Goal: Transaction & Acquisition: Book appointment/travel/reservation

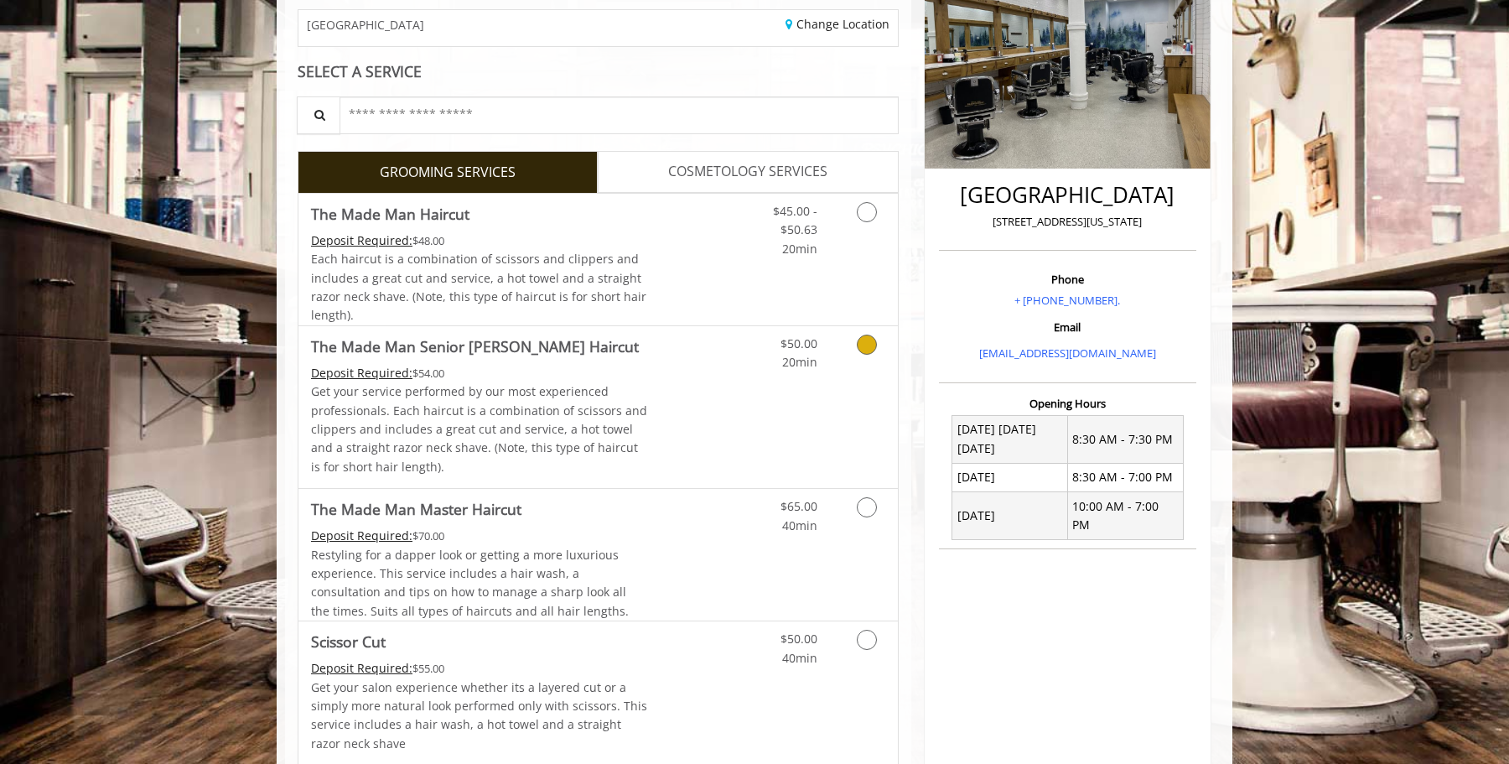
click at [842, 388] on div "$50.00 20min" at bounding box center [823, 407] width 150 height 162
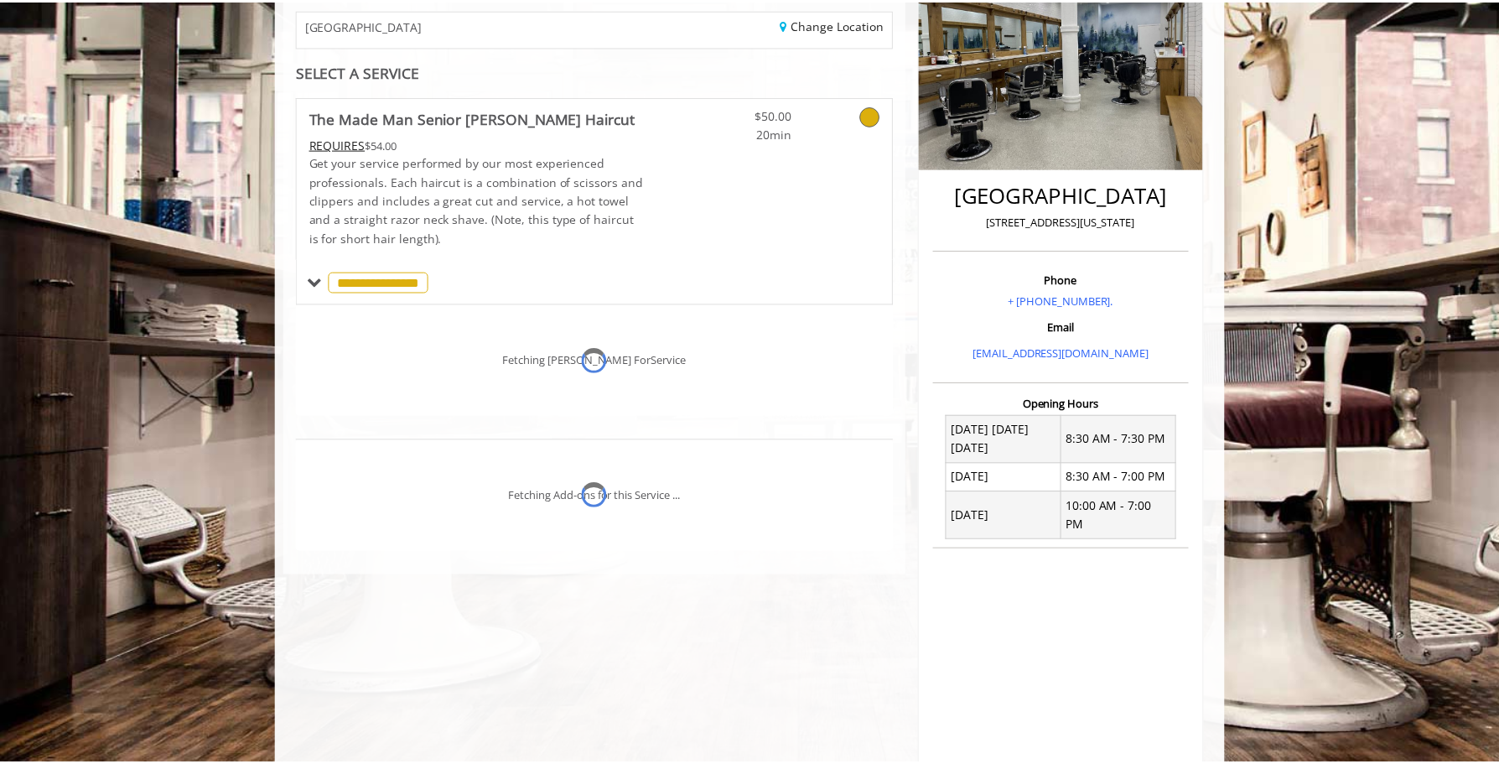
scroll to position [355, 0]
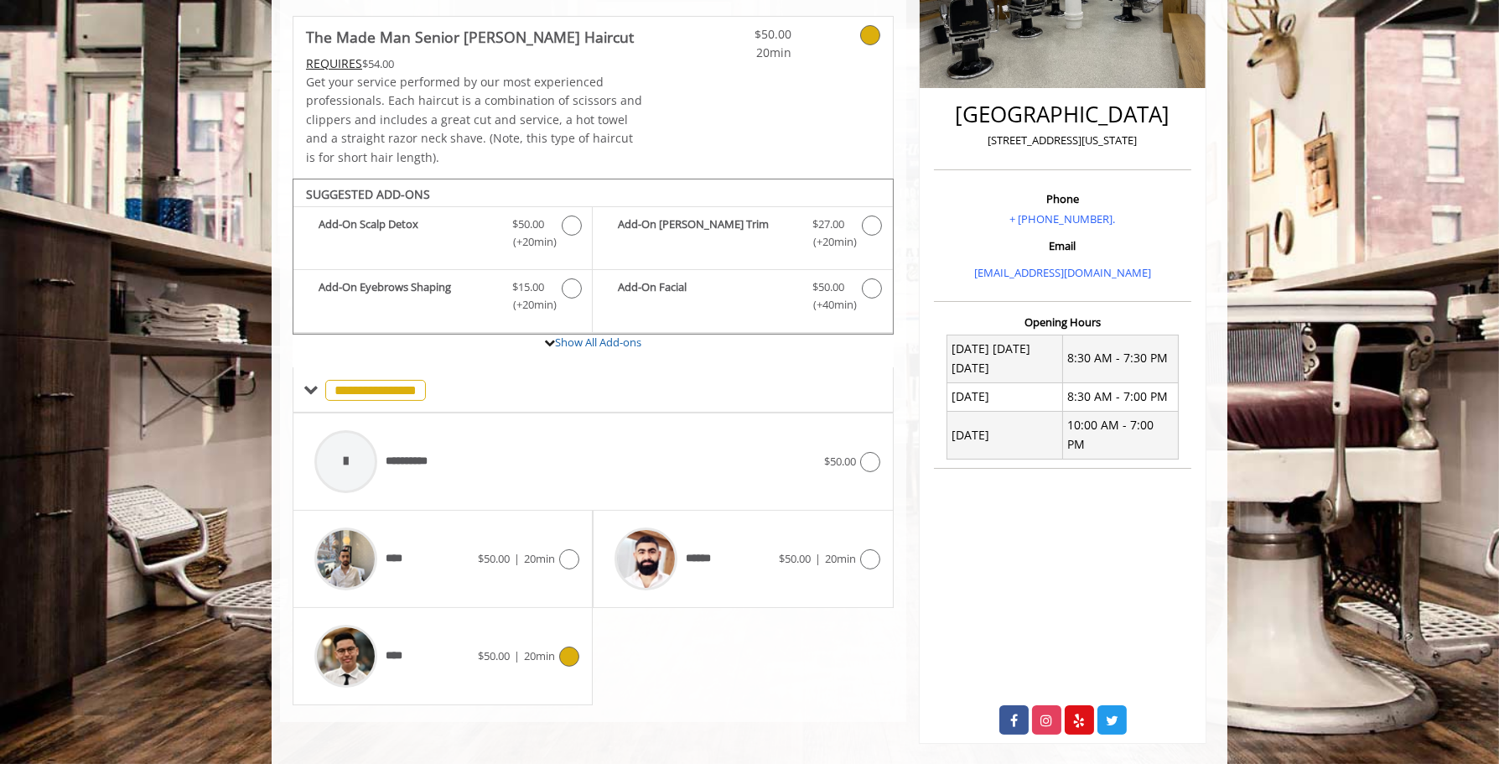
click at [485, 646] on div "$50.00 | 20min" at bounding box center [528, 656] width 101 height 20
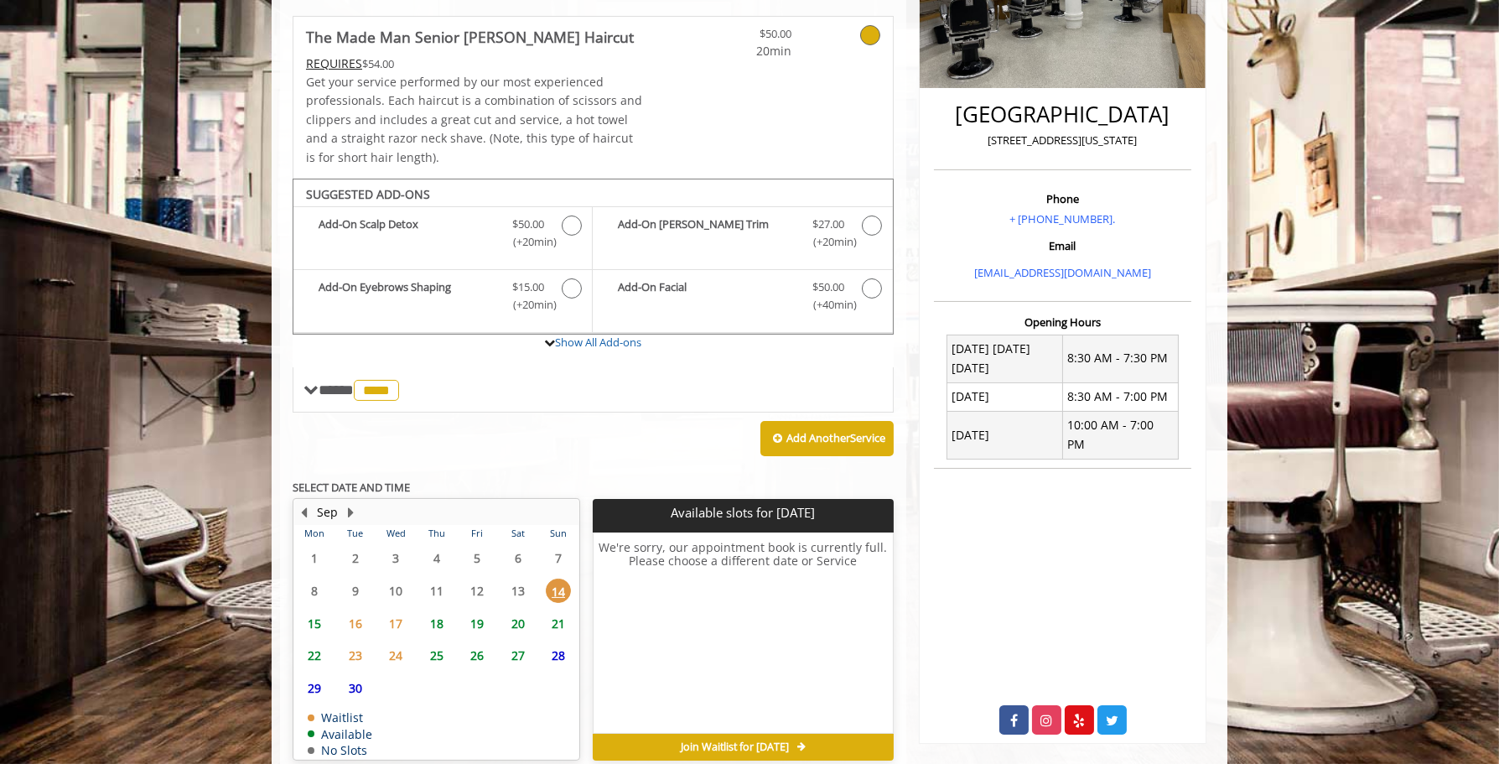
scroll to position [430, 0]
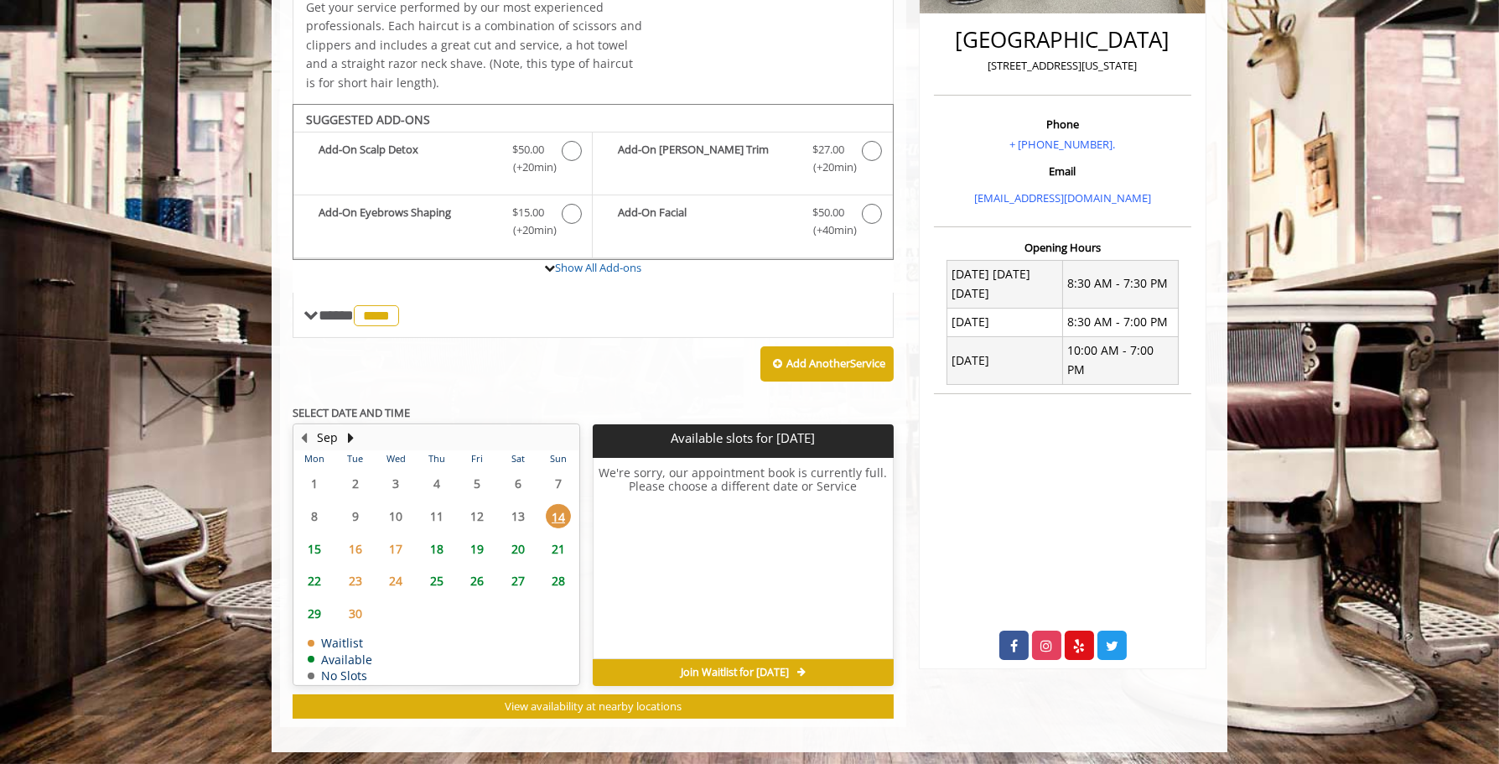
click at [443, 578] on span "25" at bounding box center [436, 580] width 25 height 24
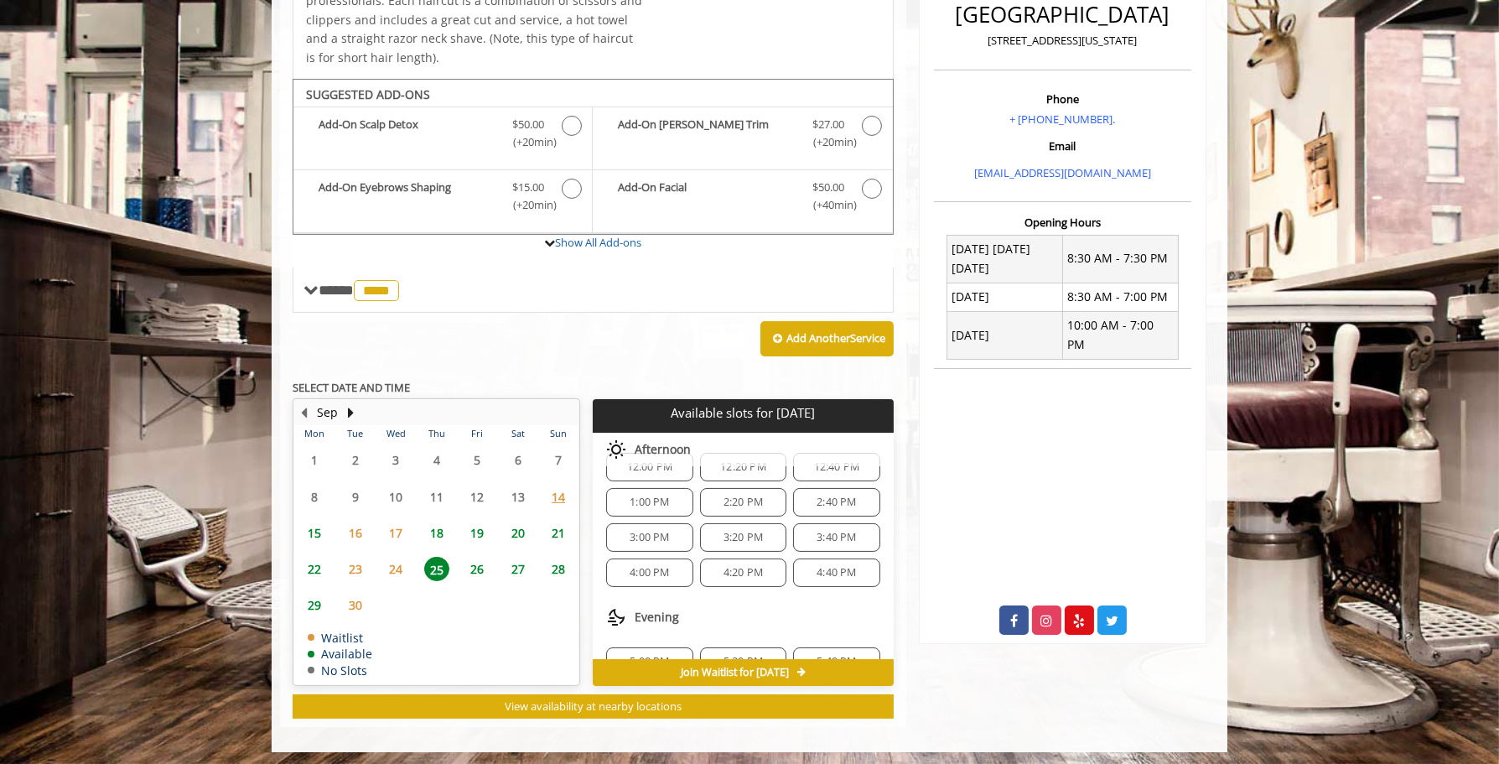
scroll to position [210, 0]
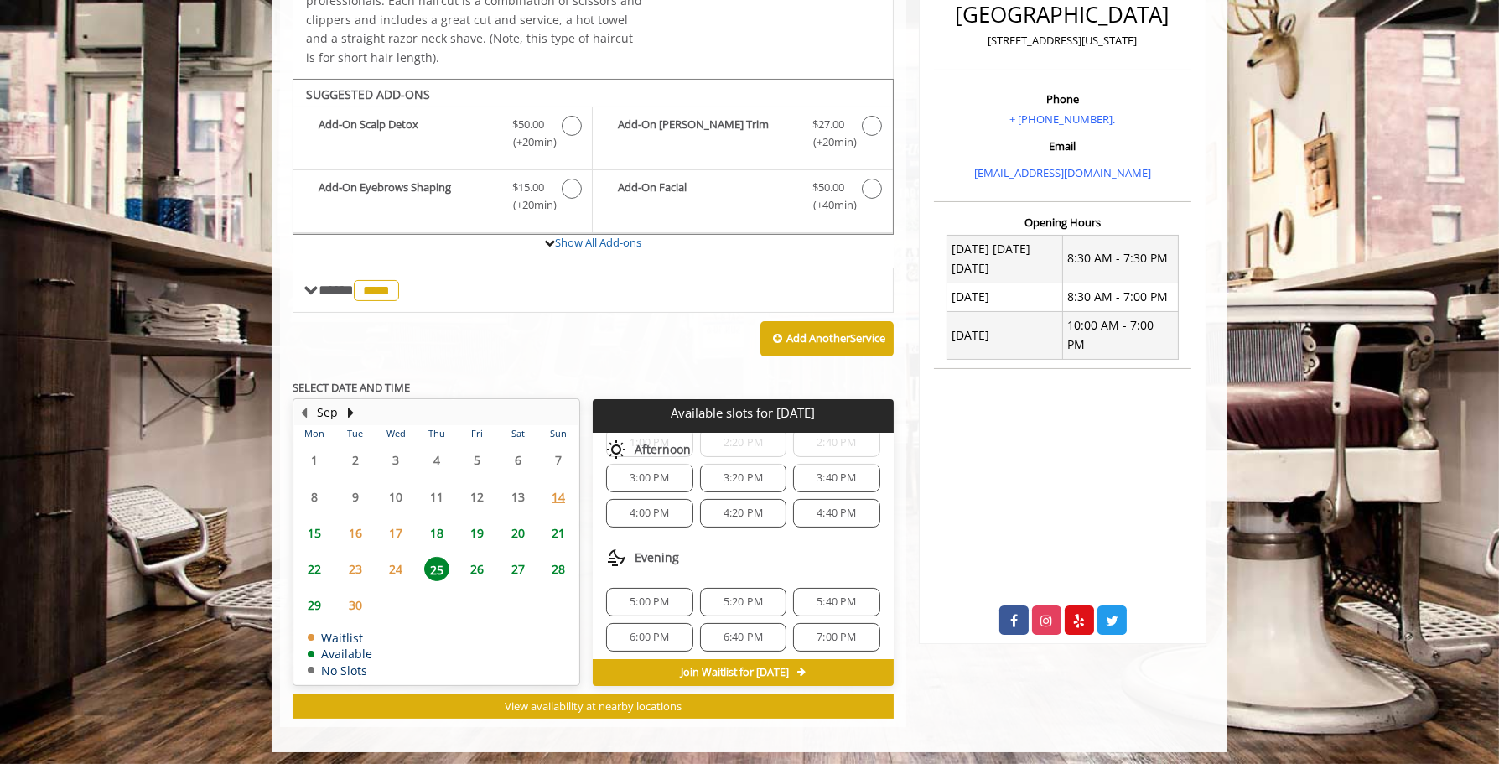
click at [745, 595] on span "5:20 PM" at bounding box center [742, 601] width 39 height 13
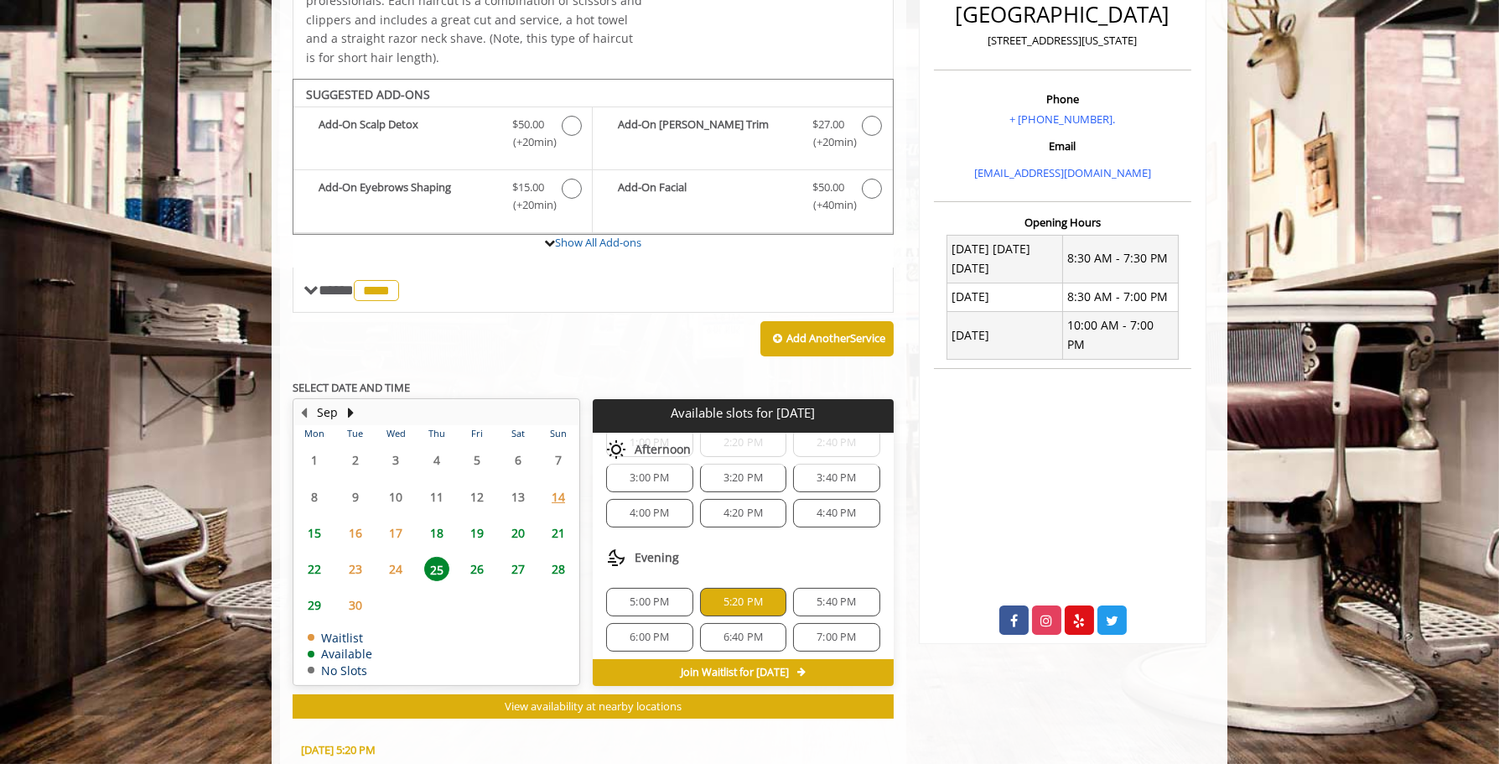
scroll to position [756, 0]
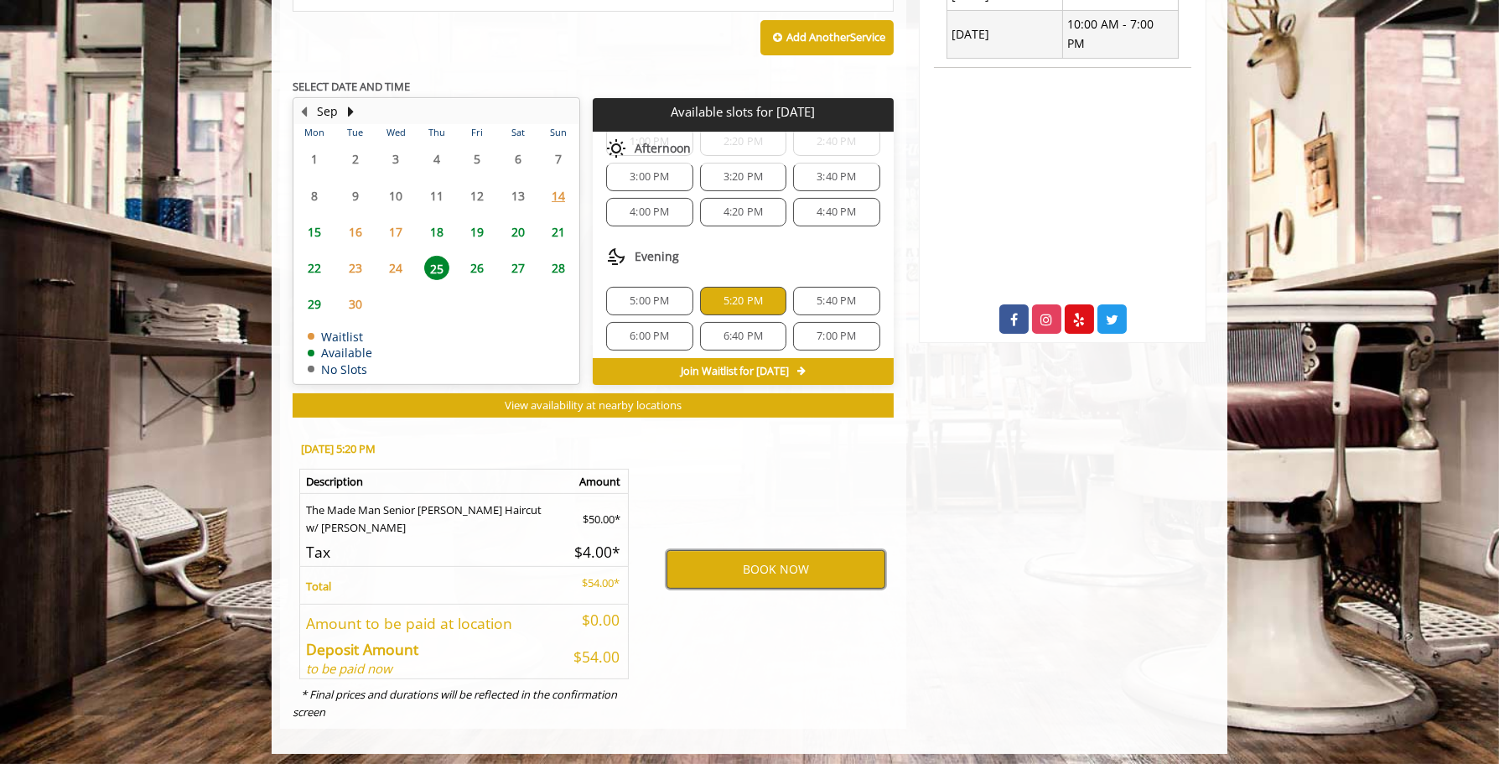
click at [730, 569] on button "BOOK NOW" at bounding box center [775, 569] width 219 height 39
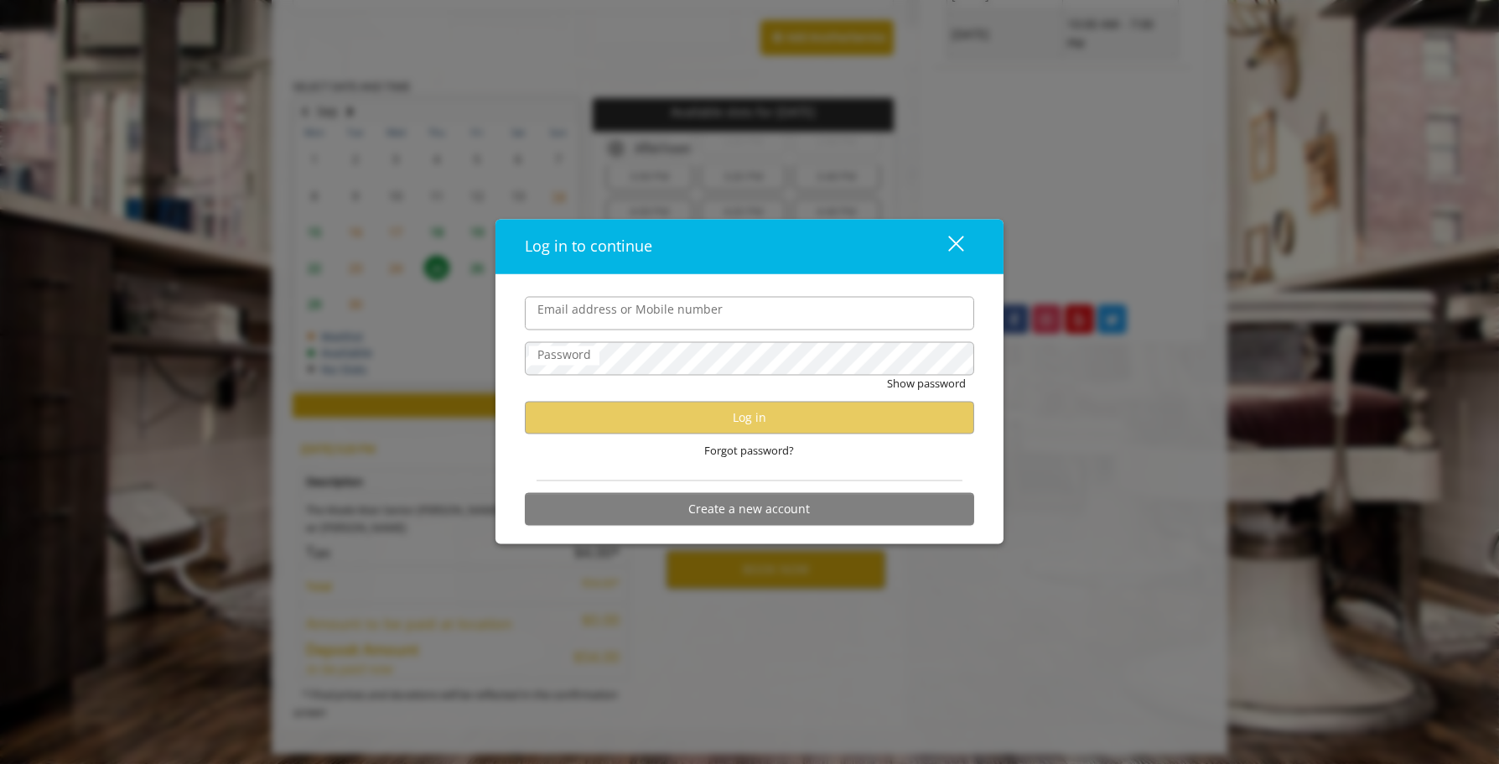
click at [748, 339] on form "Email address or Mobile number Password Show password Log in Forgot password? C…" at bounding box center [749, 415] width 449 height 237
click at [756, 320] on input "Email address or Mobile number" at bounding box center [749, 314] width 449 height 34
type input "**********"
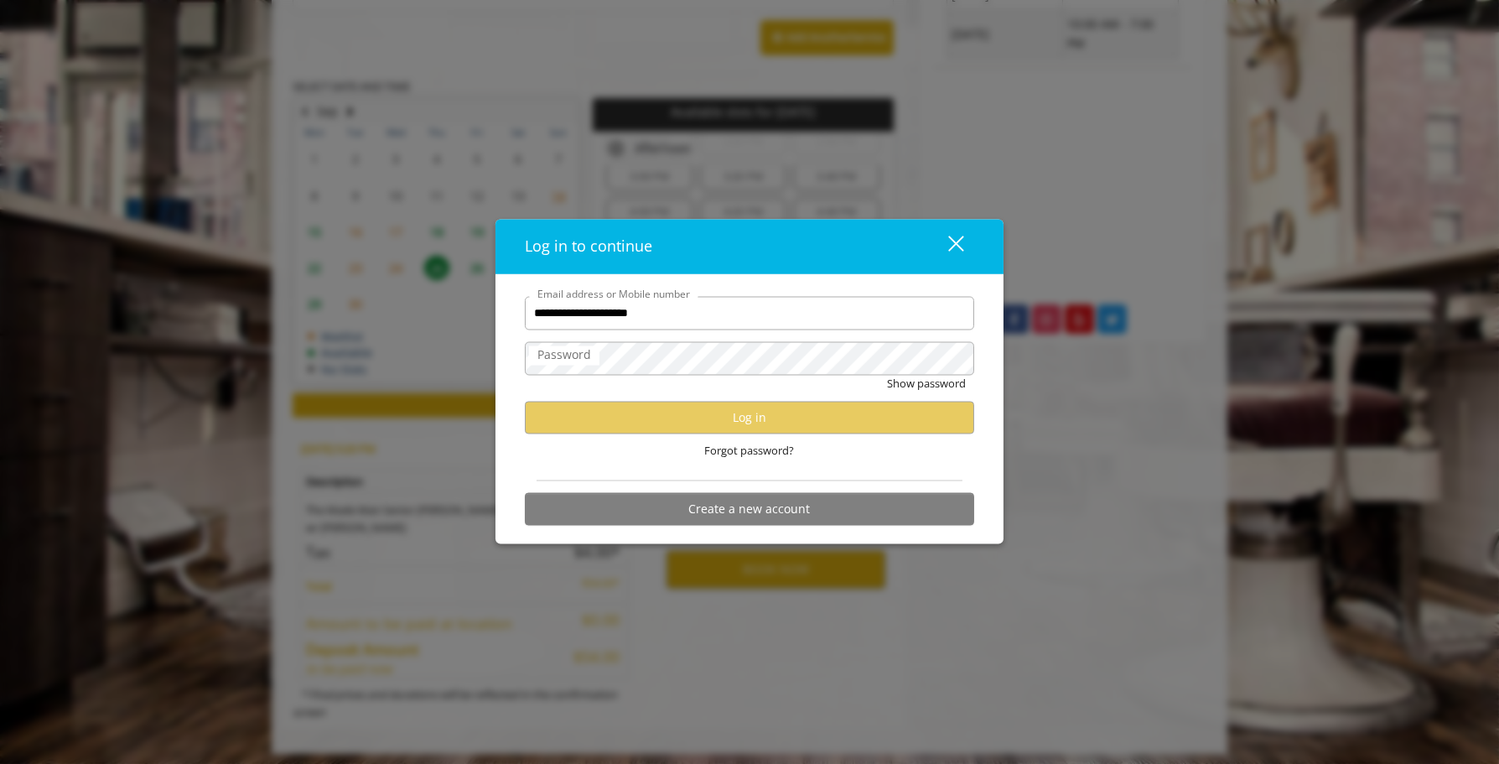
click at [942, 247] on div "close" at bounding box center [946, 246] width 34 height 25
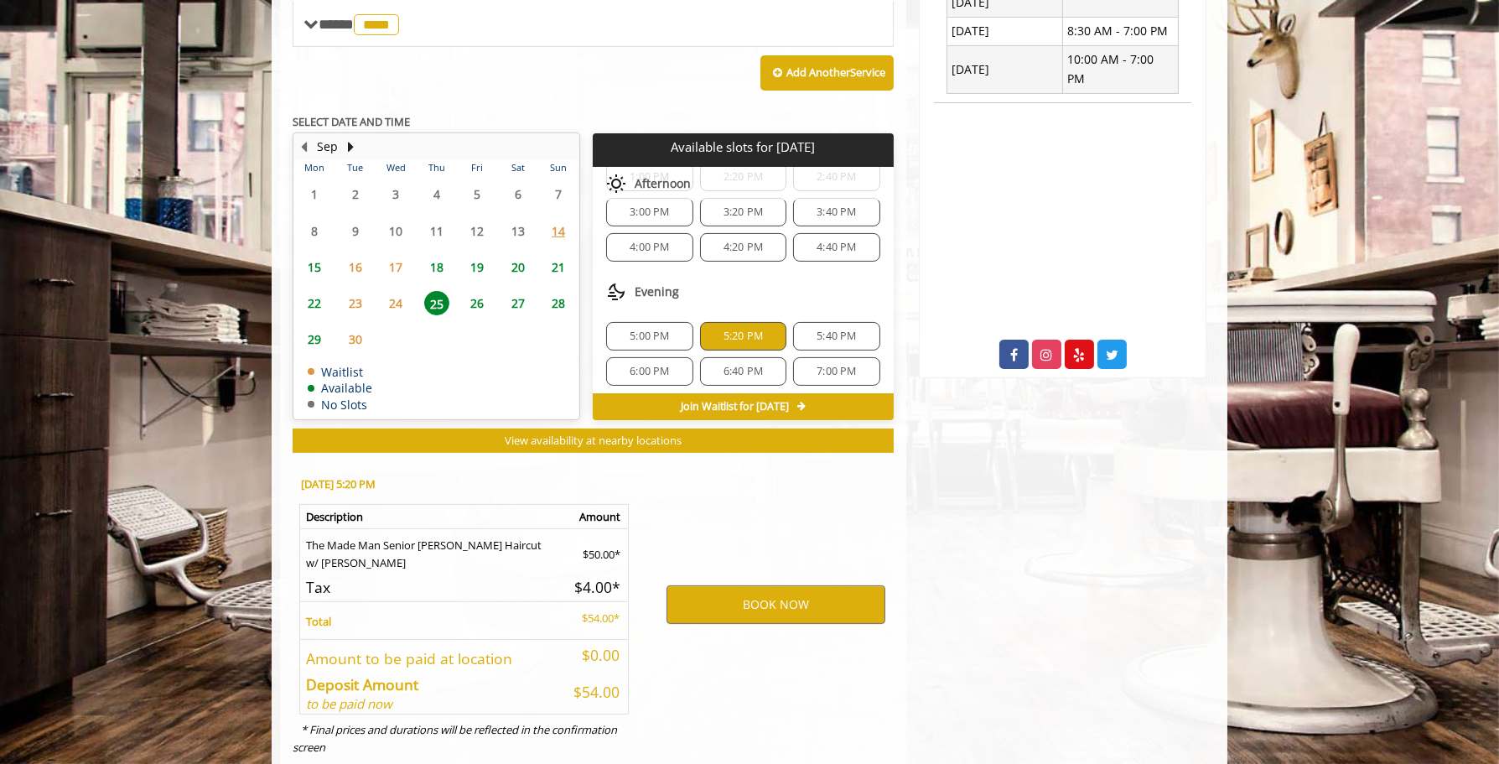
scroll to position [754, 0]
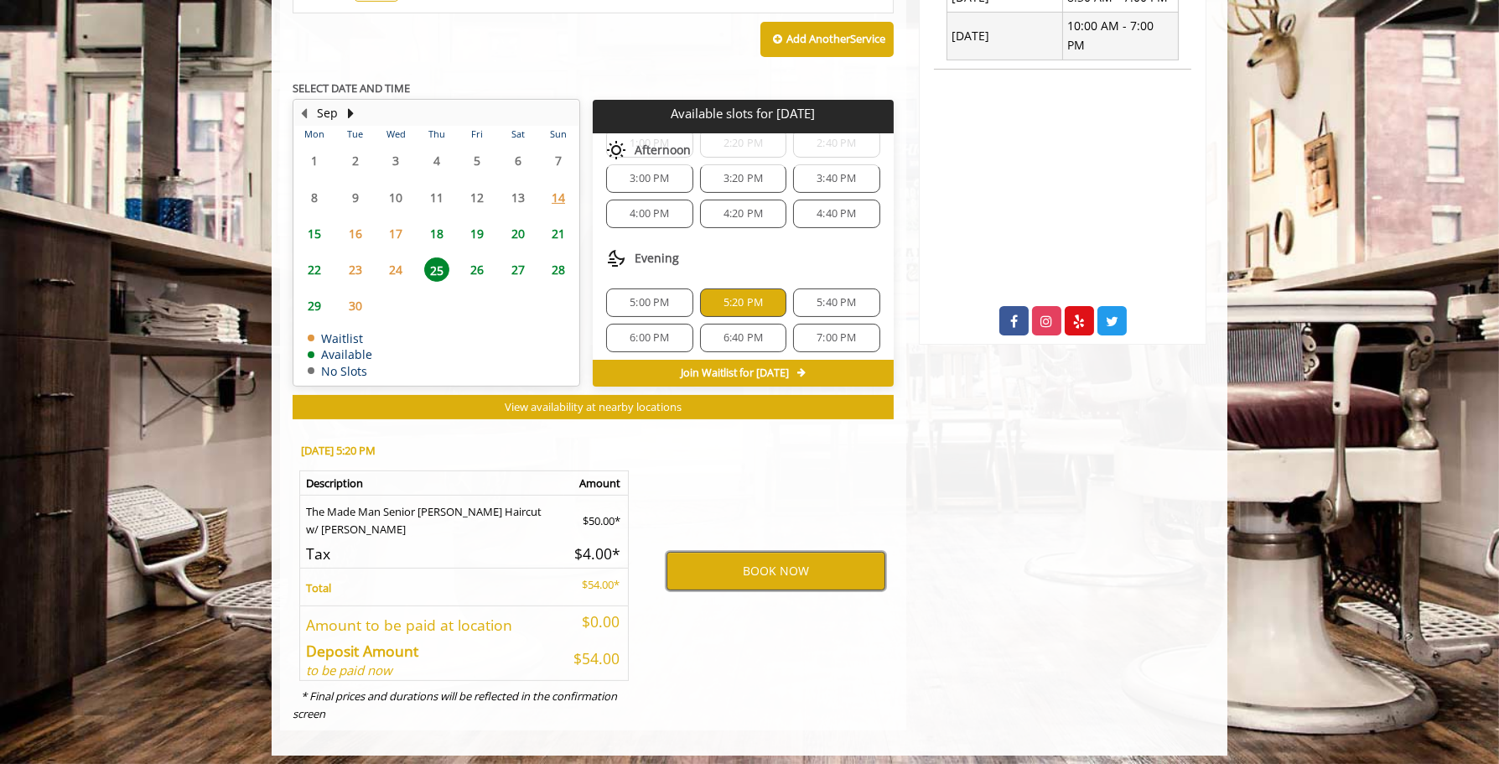
click at [801, 568] on button "BOOK NOW" at bounding box center [775, 571] width 219 height 39
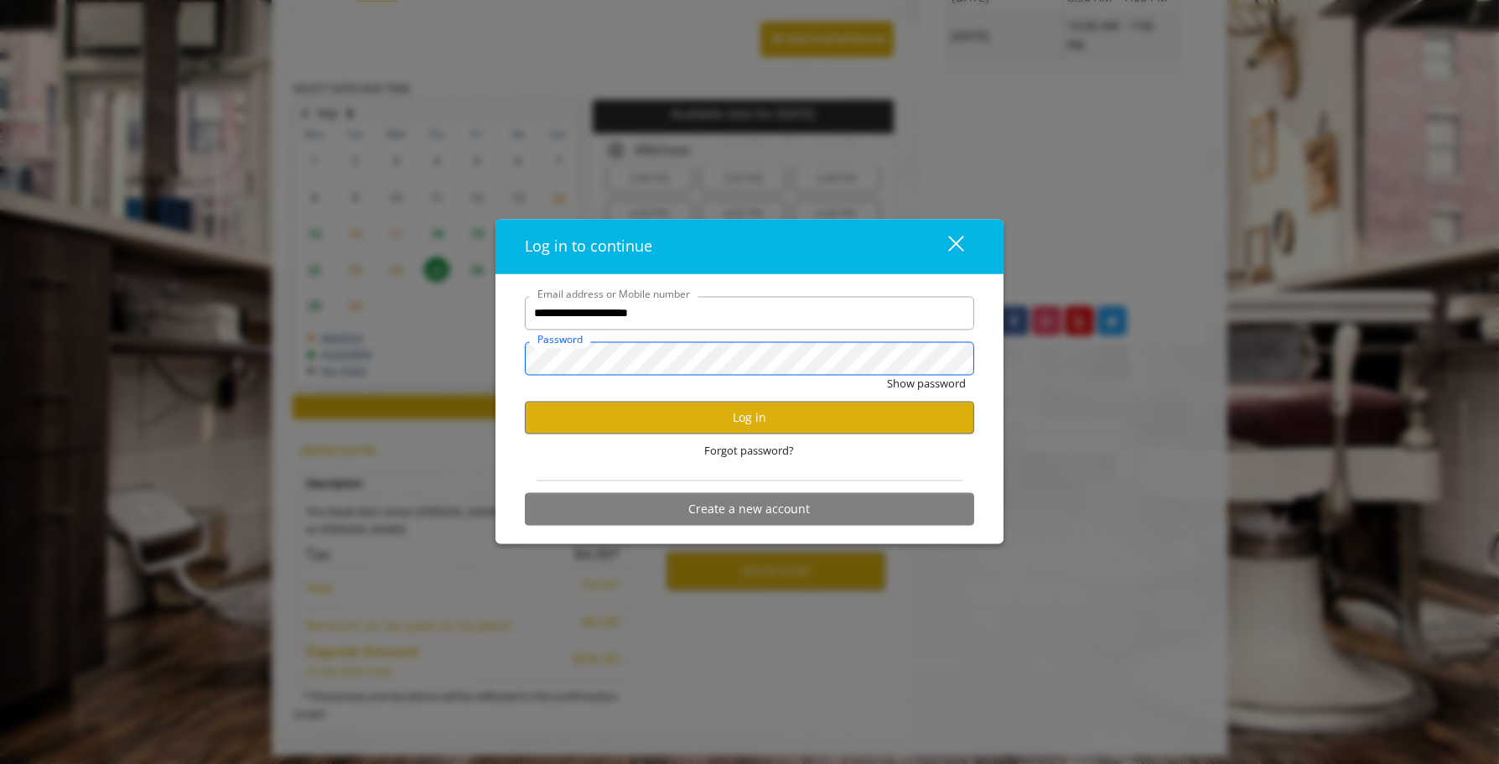
click at [887, 375] on button "Show password" at bounding box center [926, 384] width 79 height 18
click at [756, 413] on button "Log in" at bounding box center [749, 417] width 449 height 33
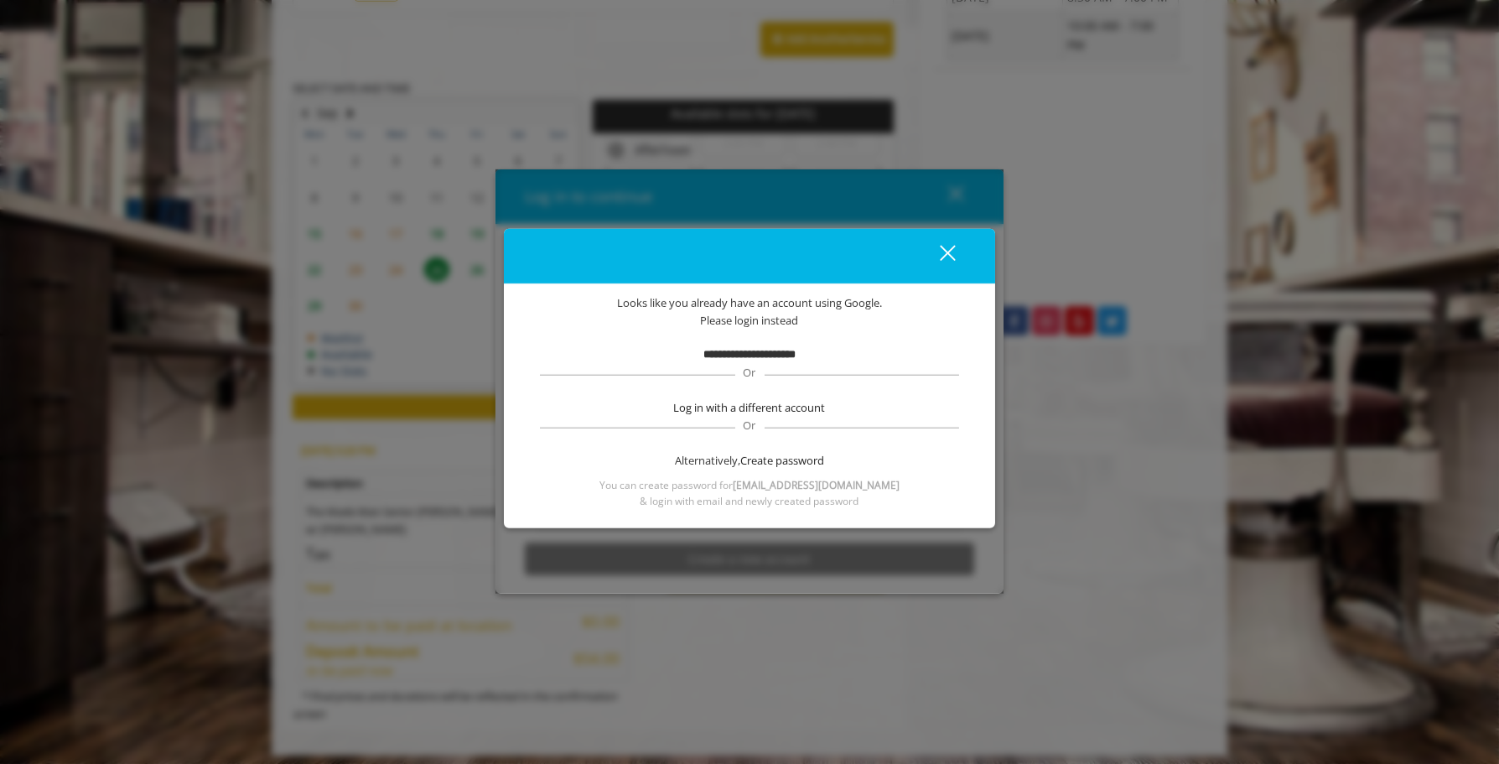
click at [759, 356] on b "**********" at bounding box center [749, 354] width 92 height 11
click at [949, 250] on div "close dialog" at bounding box center [948, 253] width 16 height 16
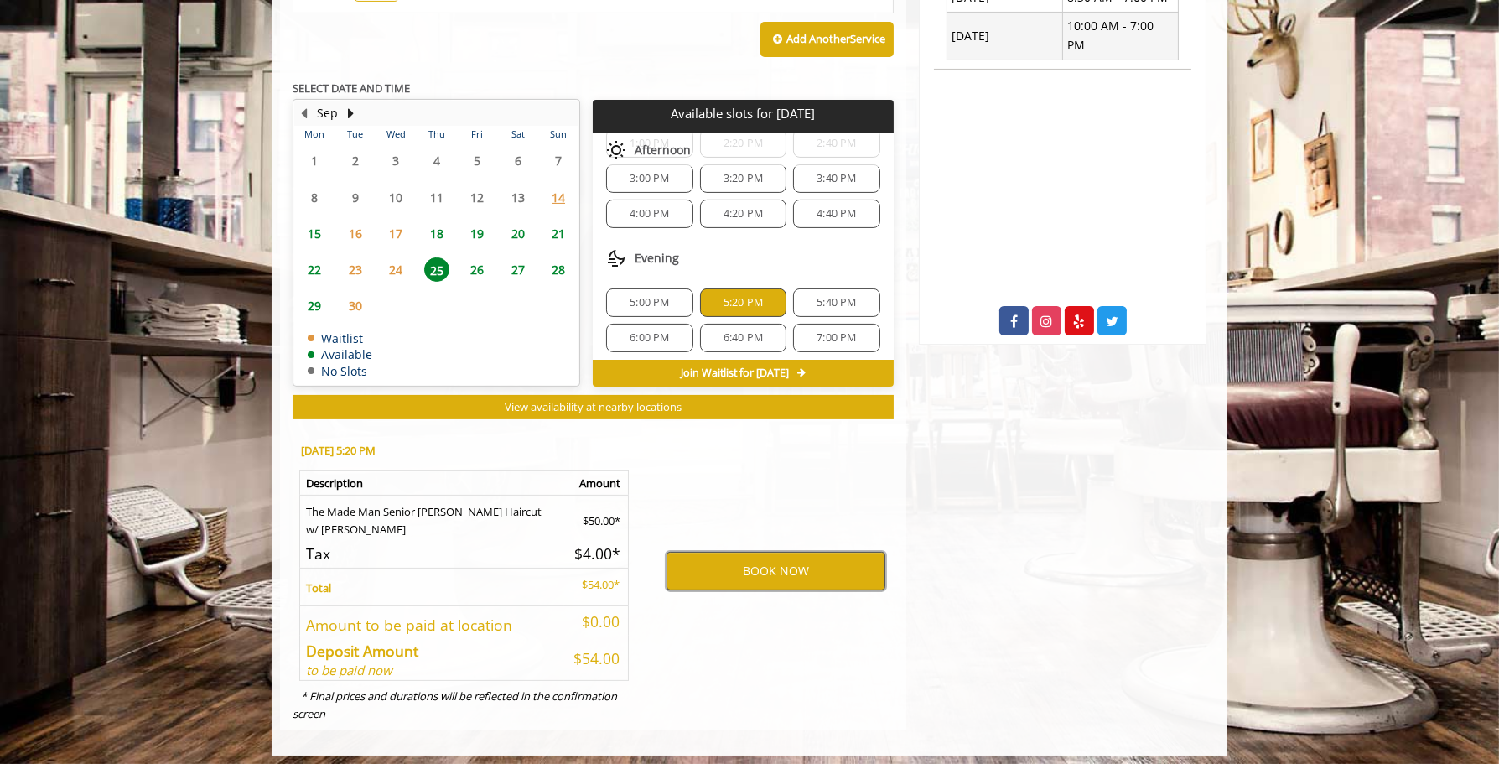
click at [796, 570] on button "BOOK NOW" at bounding box center [775, 571] width 219 height 39
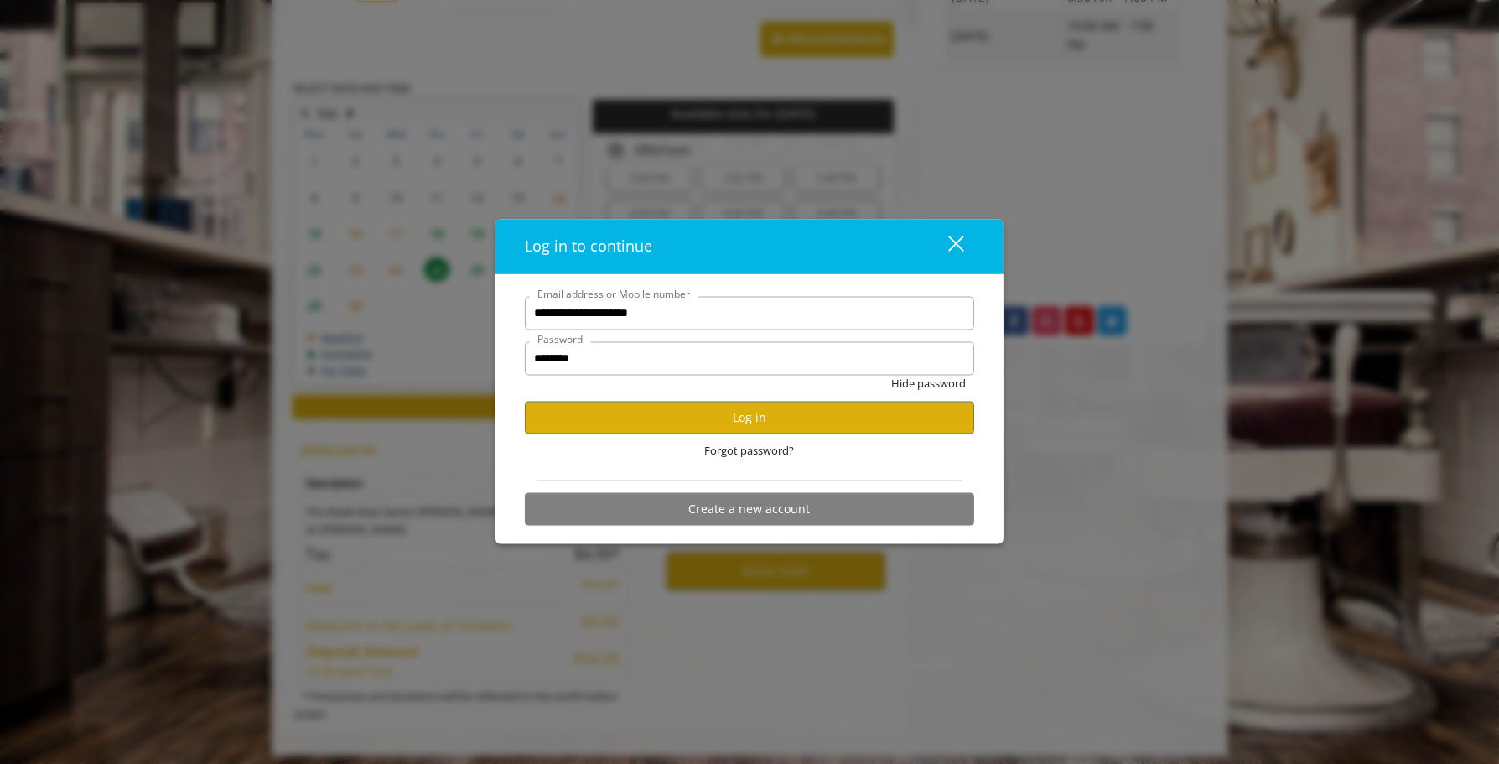
click at [953, 249] on div "close" at bounding box center [946, 246] width 34 height 25
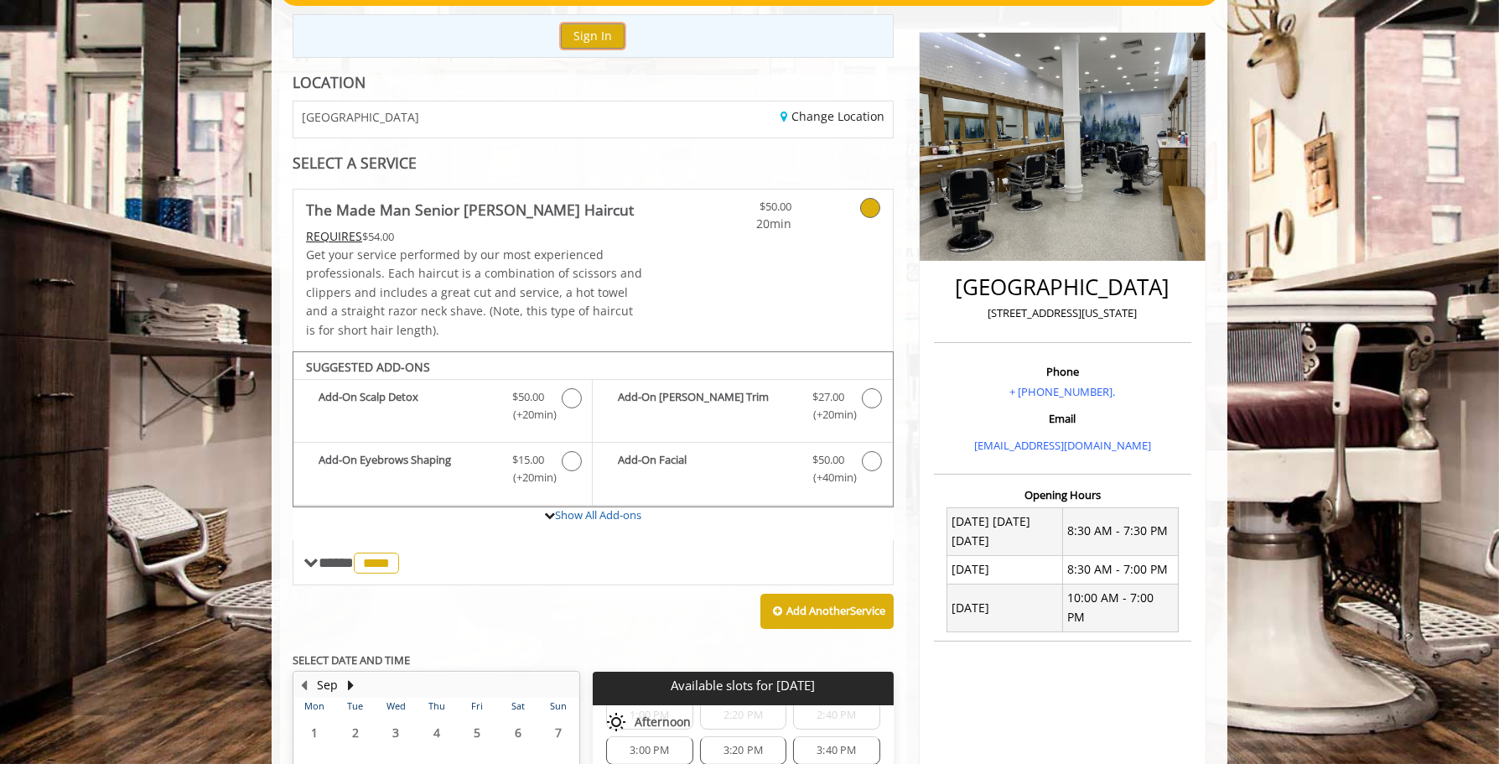
scroll to position [55, 0]
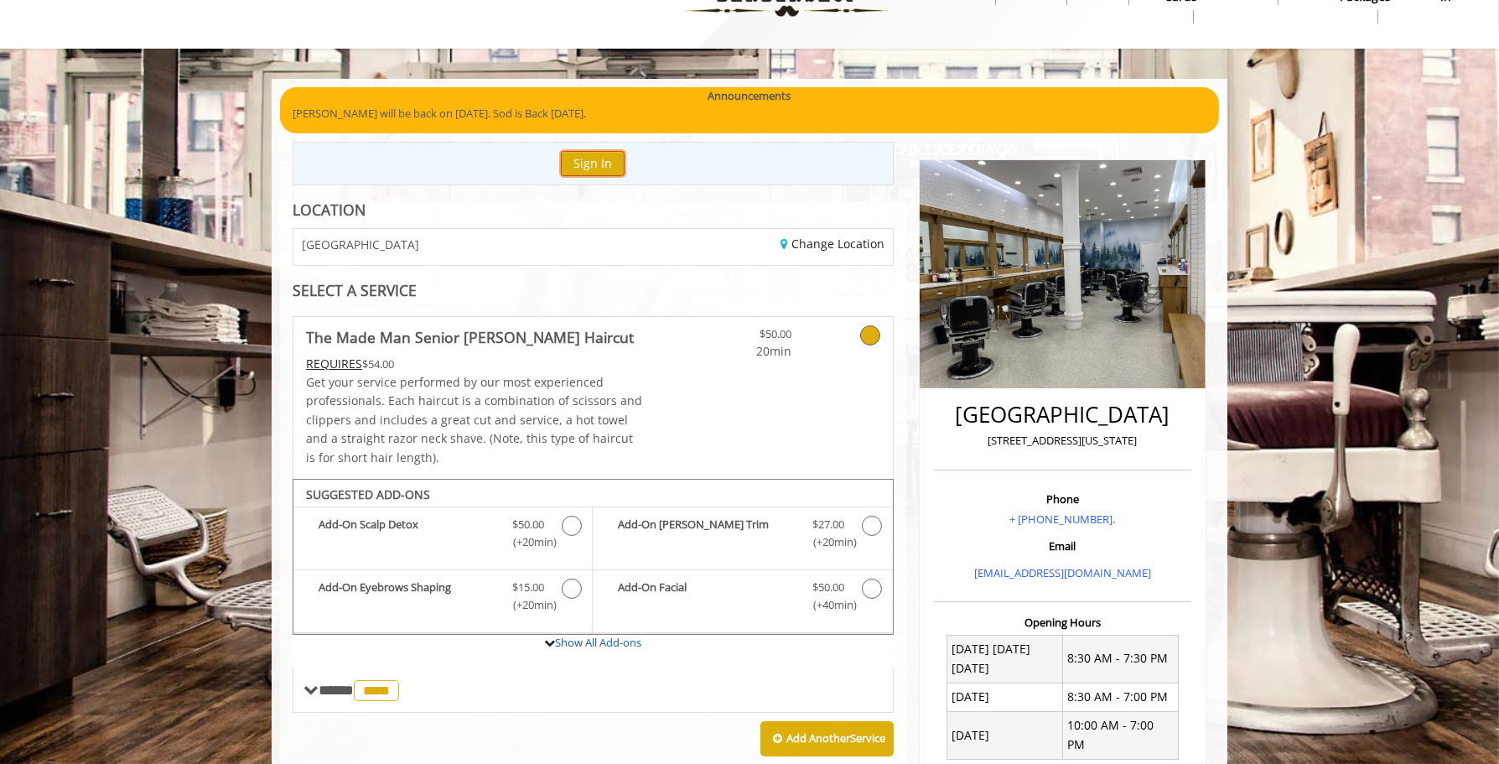
click at [588, 165] on button "Sign In" at bounding box center [593, 163] width 64 height 24
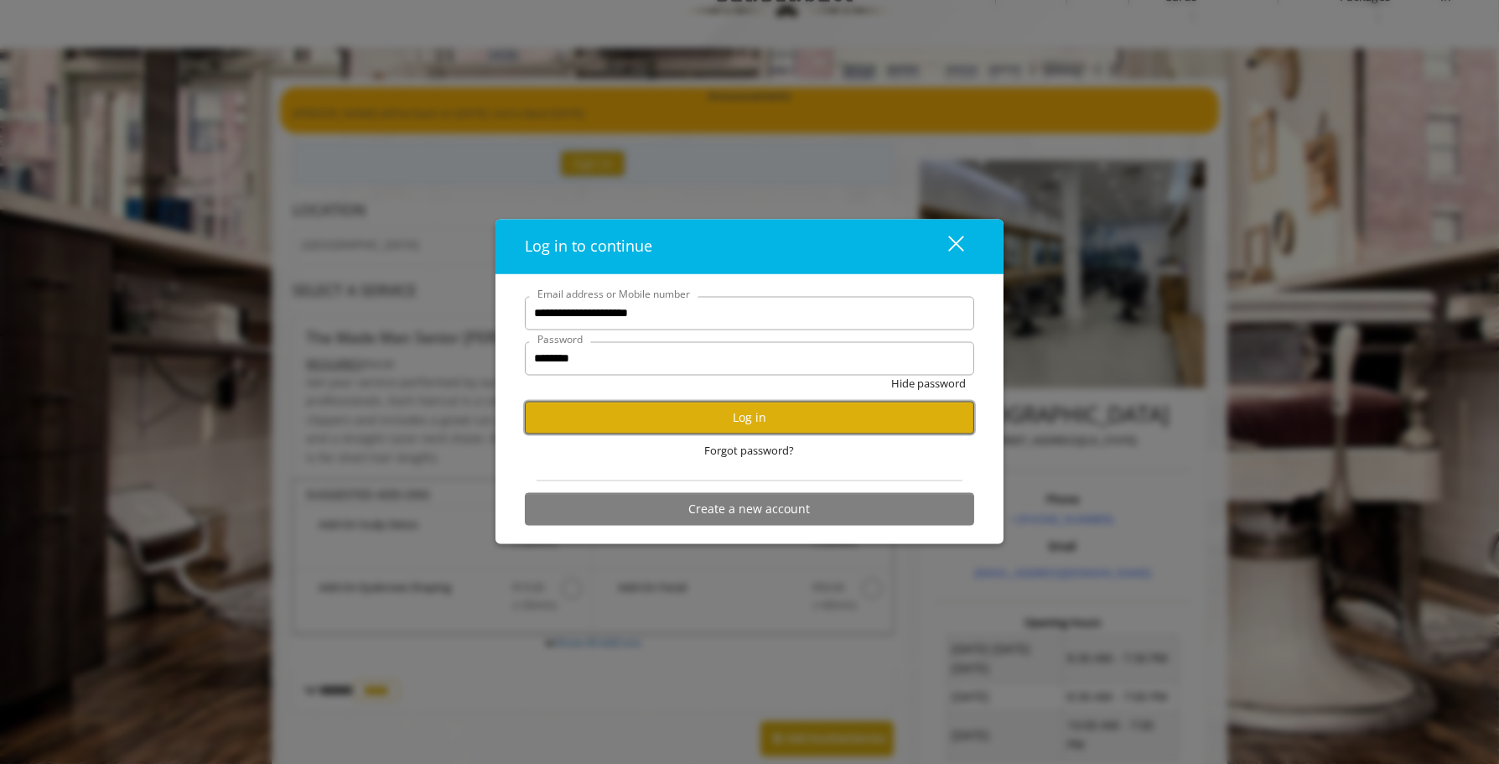
click at [757, 414] on button "Log in" at bounding box center [749, 417] width 449 height 33
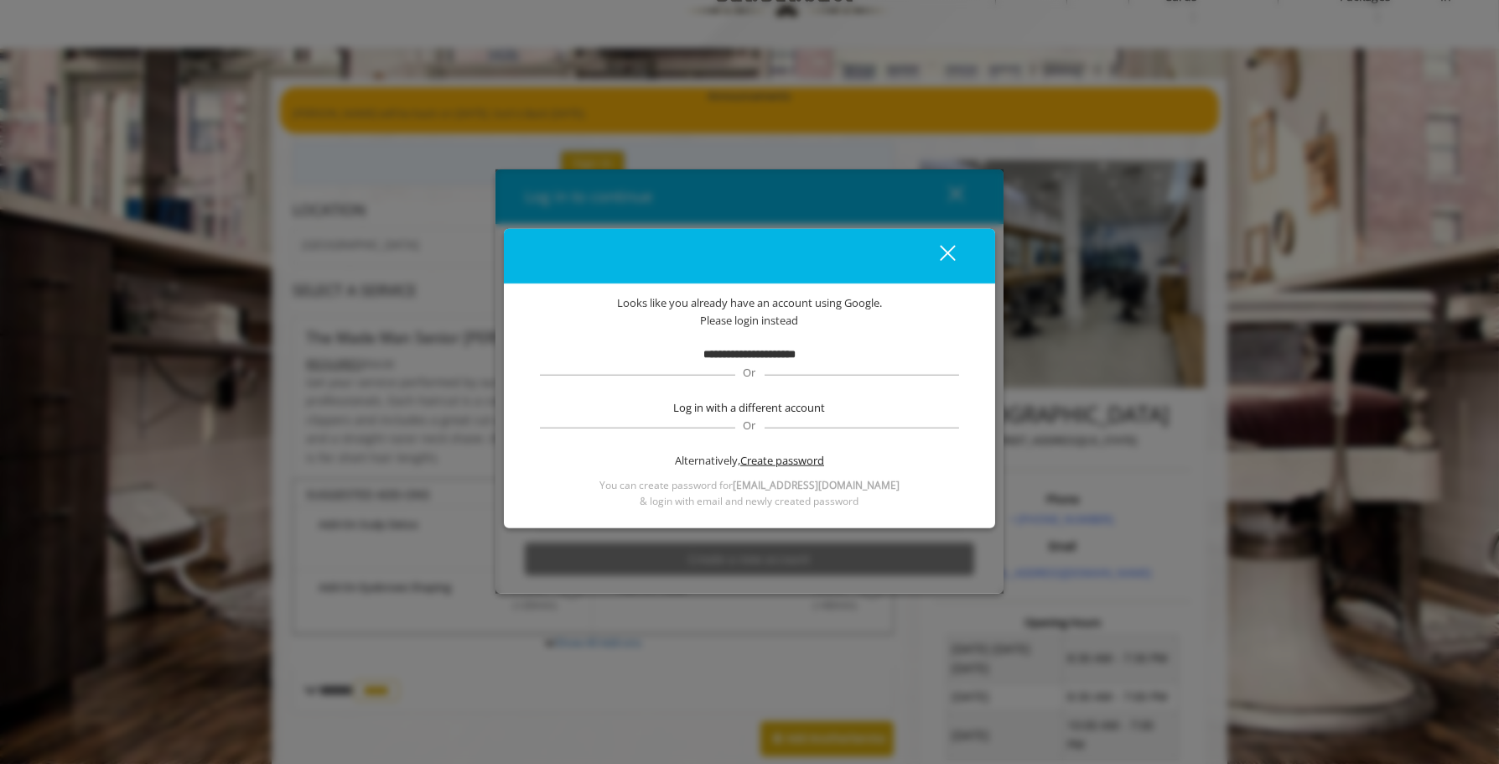
click at [764, 463] on span "Create password" at bounding box center [782, 460] width 84 height 18
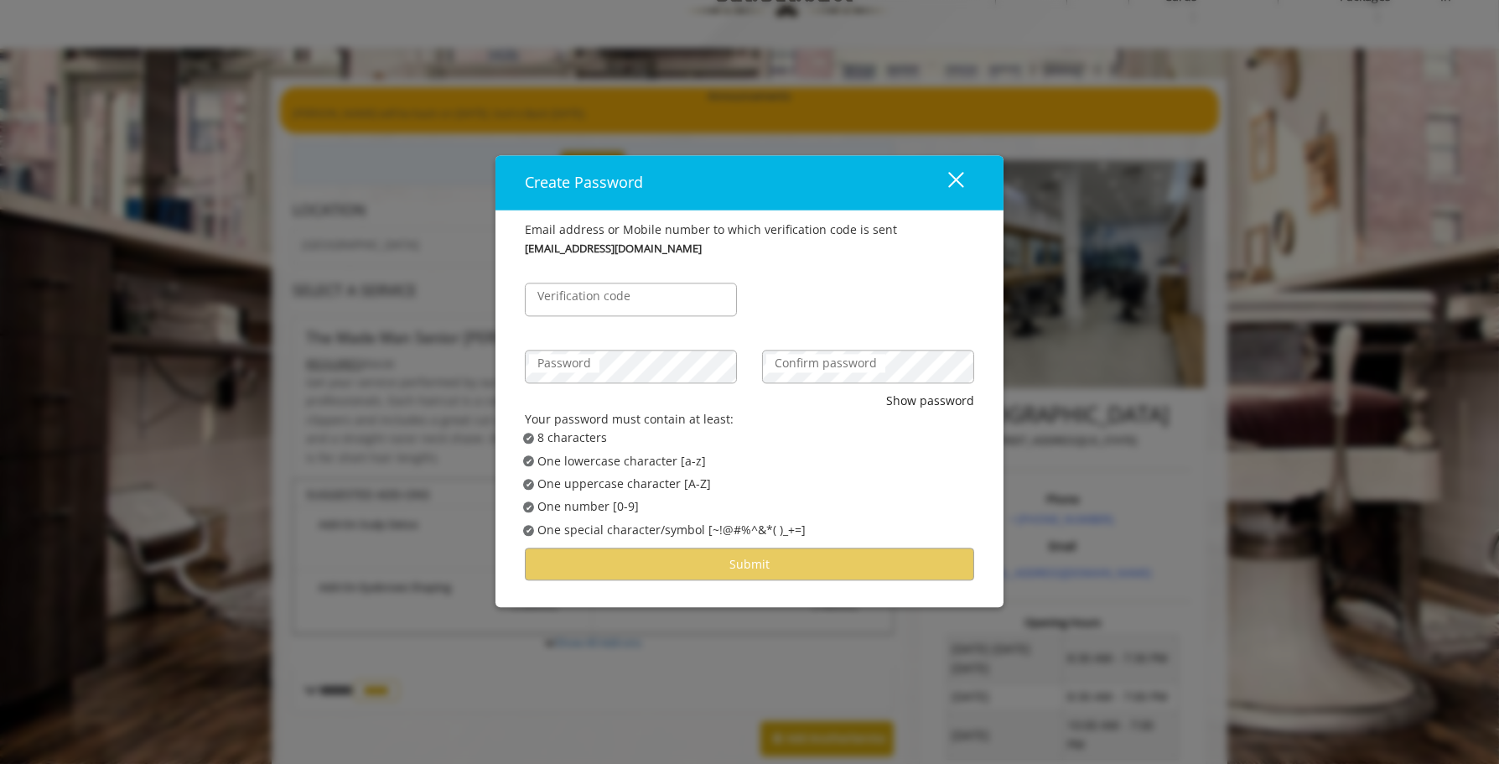
click at [957, 179] on div "close dialog" at bounding box center [956, 180] width 16 height 16
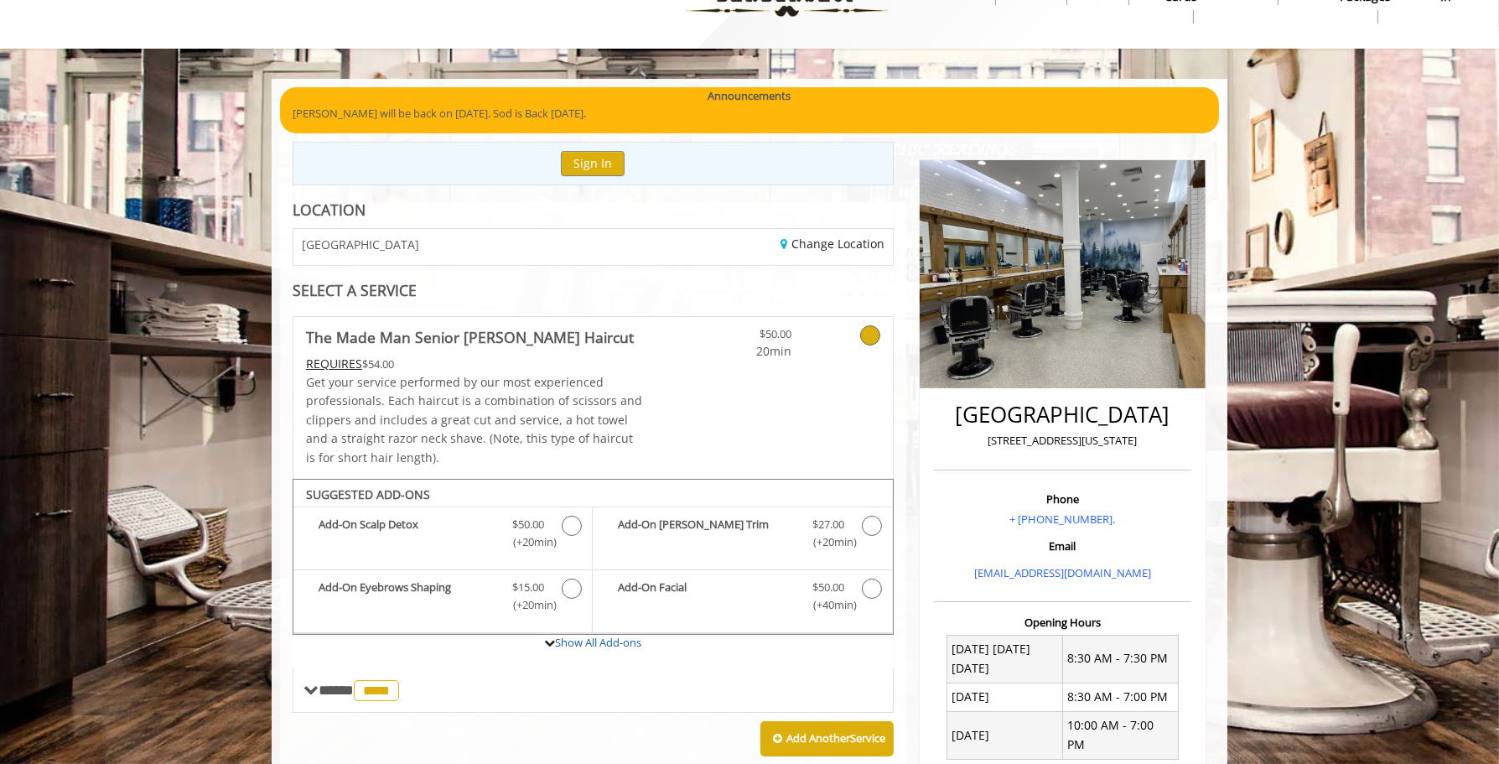
scroll to position [0, 0]
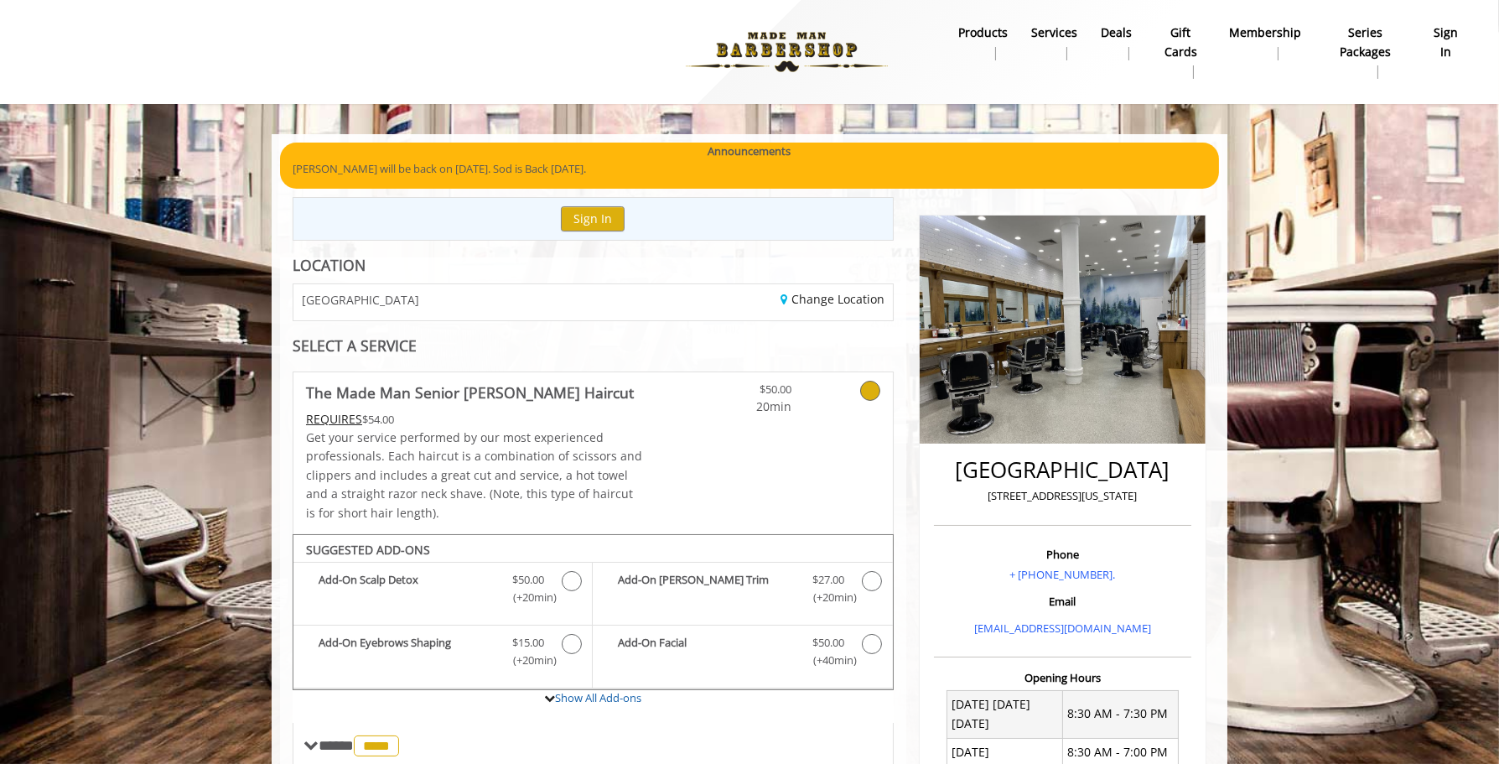
click at [1446, 51] on b "sign in" at bounding box center [1446, 42] width 34 height 38
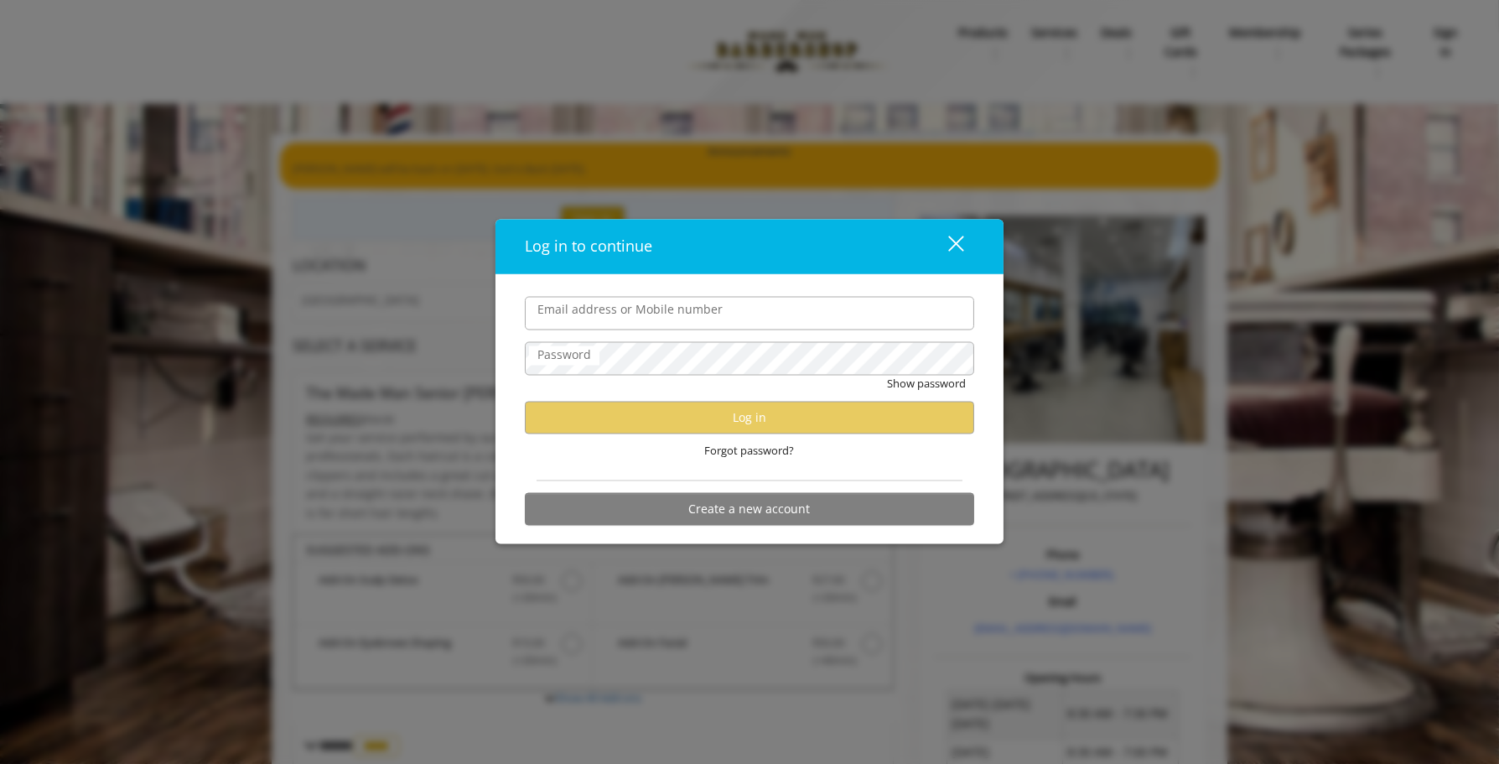
click at [684, 320] on input "Email address or Mobile number" at bounding box center [749, 314] width 449 height 34
type input "**********"
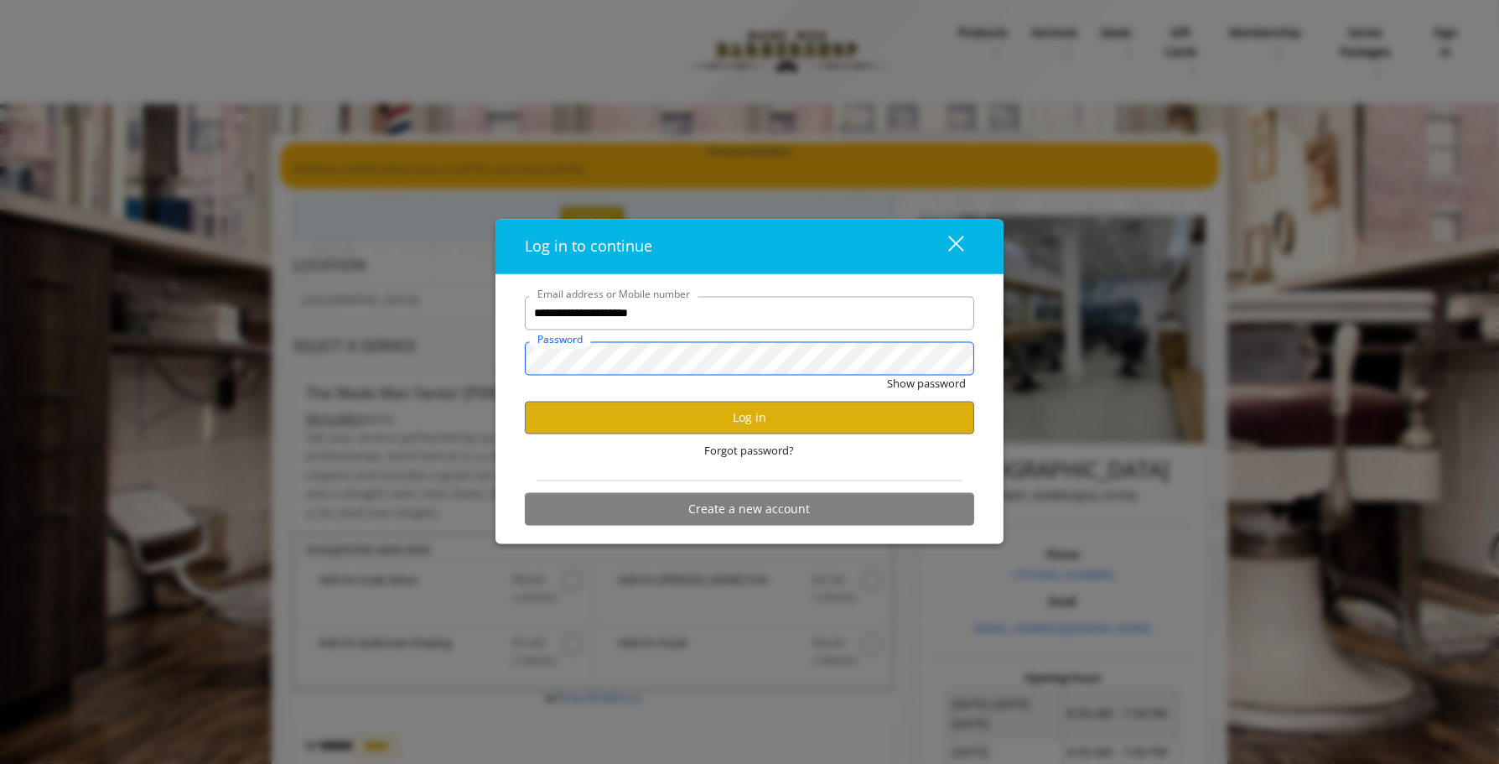
click at [887, 375] on button "Show password" at bounding box center [926, 384] width 79 height 18
click at [745, 416] on button "Log in" at bounding box center [749, 417] width 449 height 33
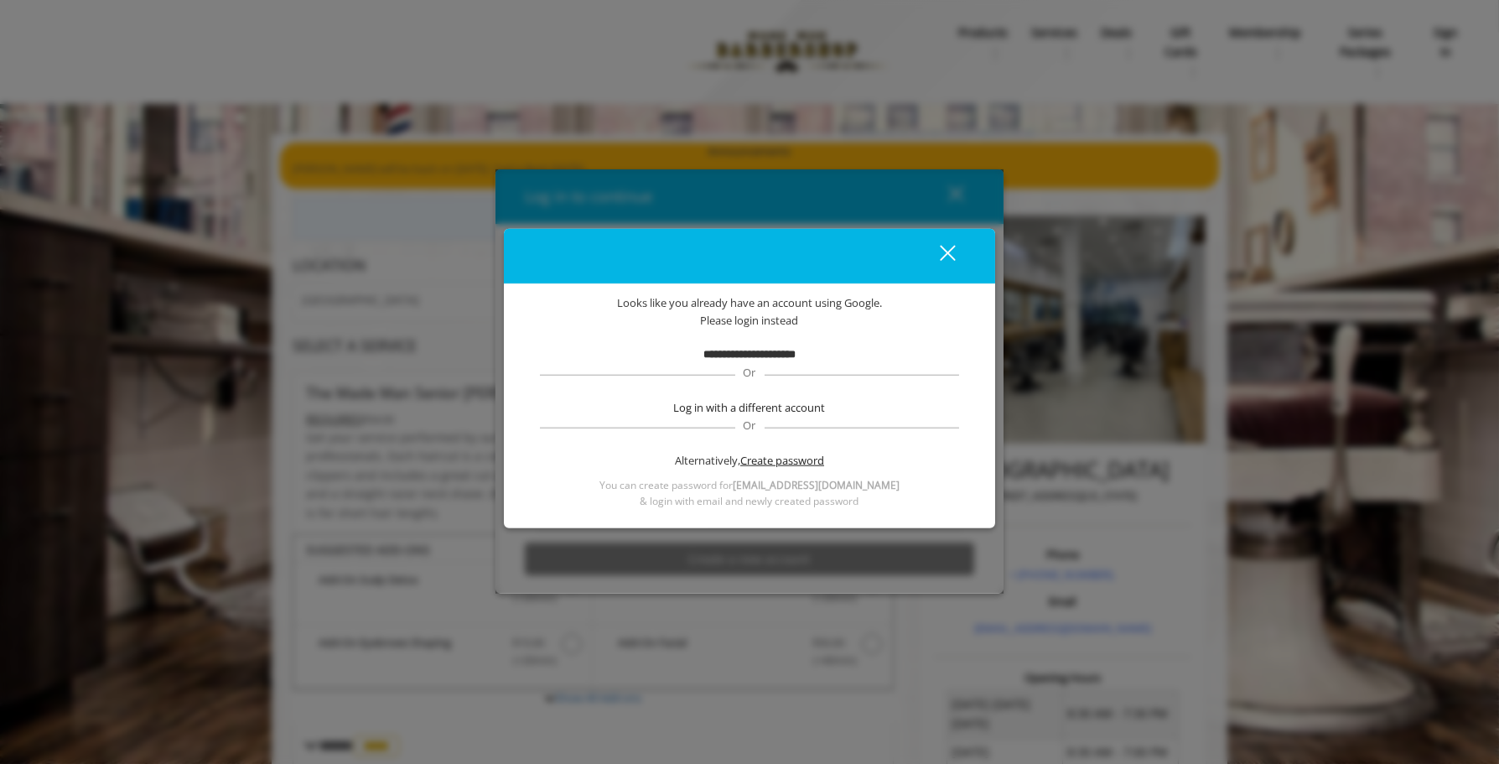
click at [764, 460] on span "Create password" at bounding box center [782, 460] width 84 height 18
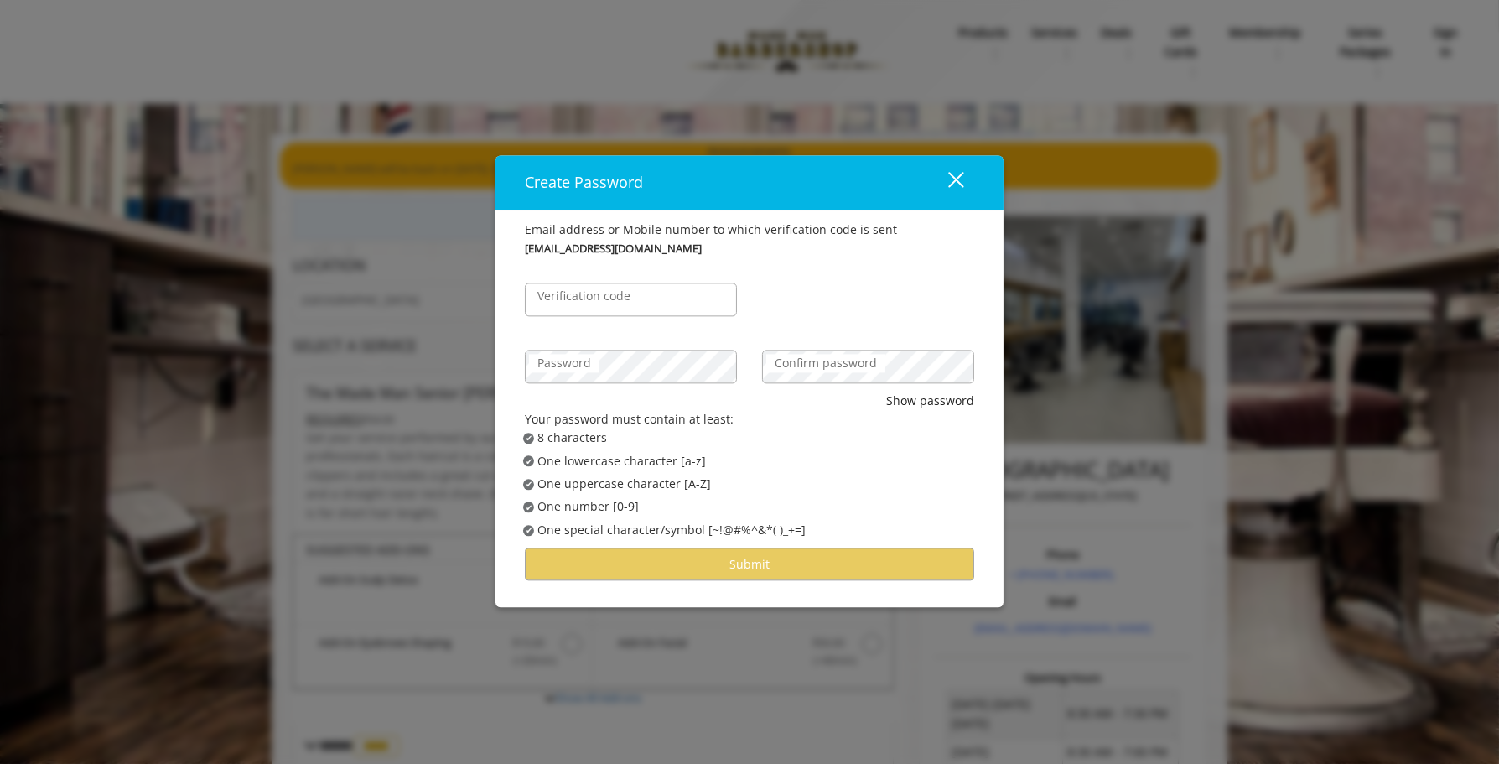
click at [624, 303] on label "Verification code" at bounding box center [584, 296] width 110 height 18
click at [624, 303] on input "Verification code" at bounding box center [631, 299] width 212 height 34
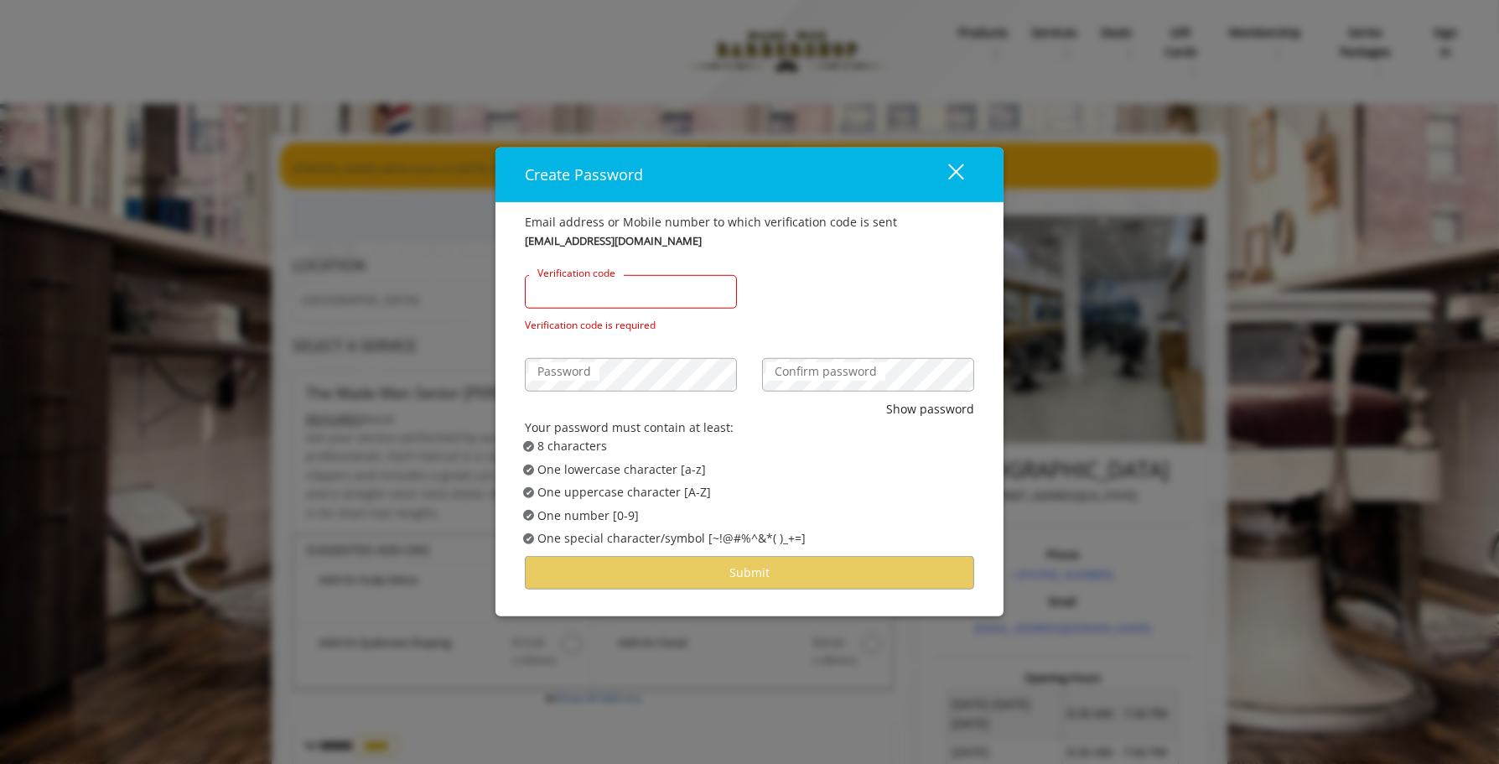
paste input "******"
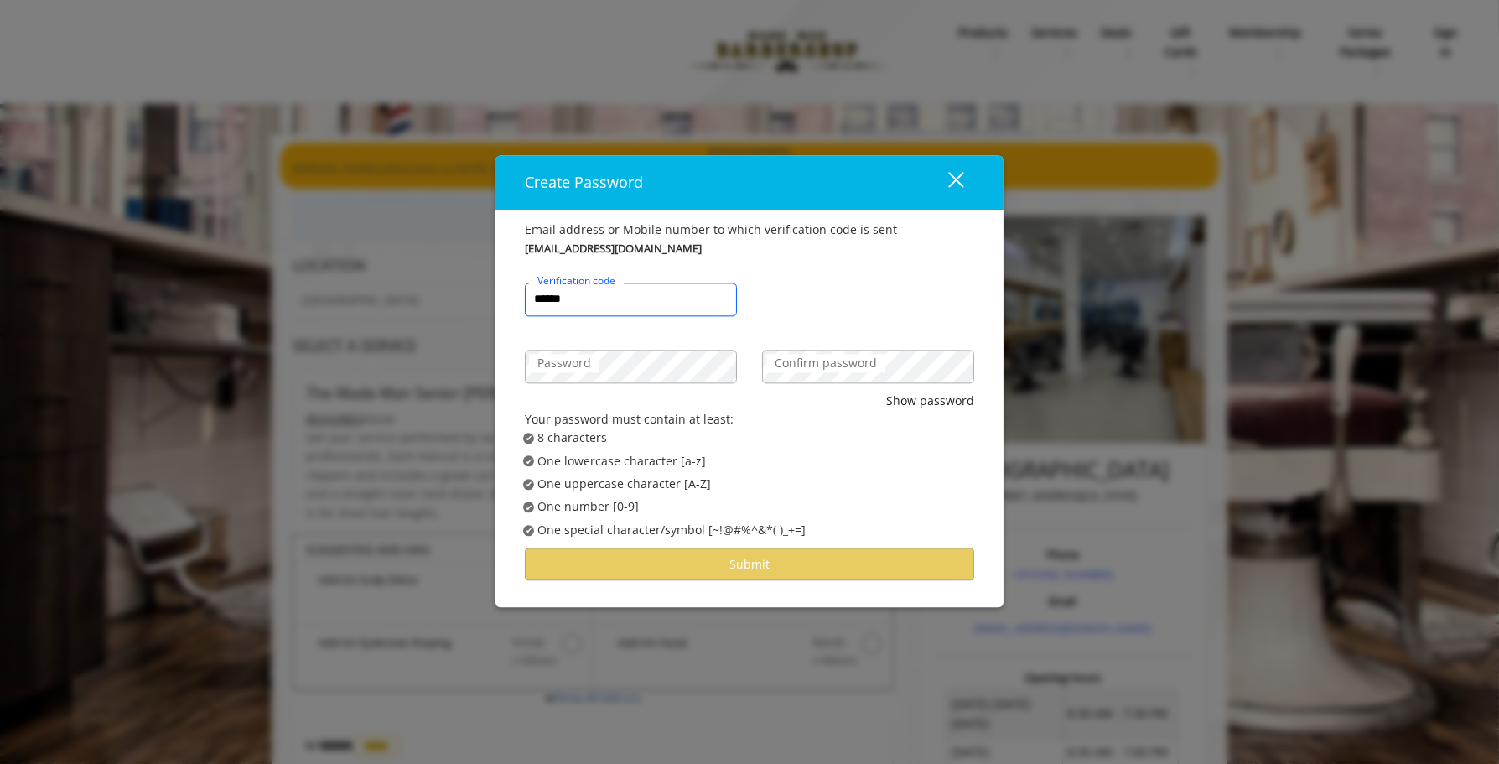
type input "******"
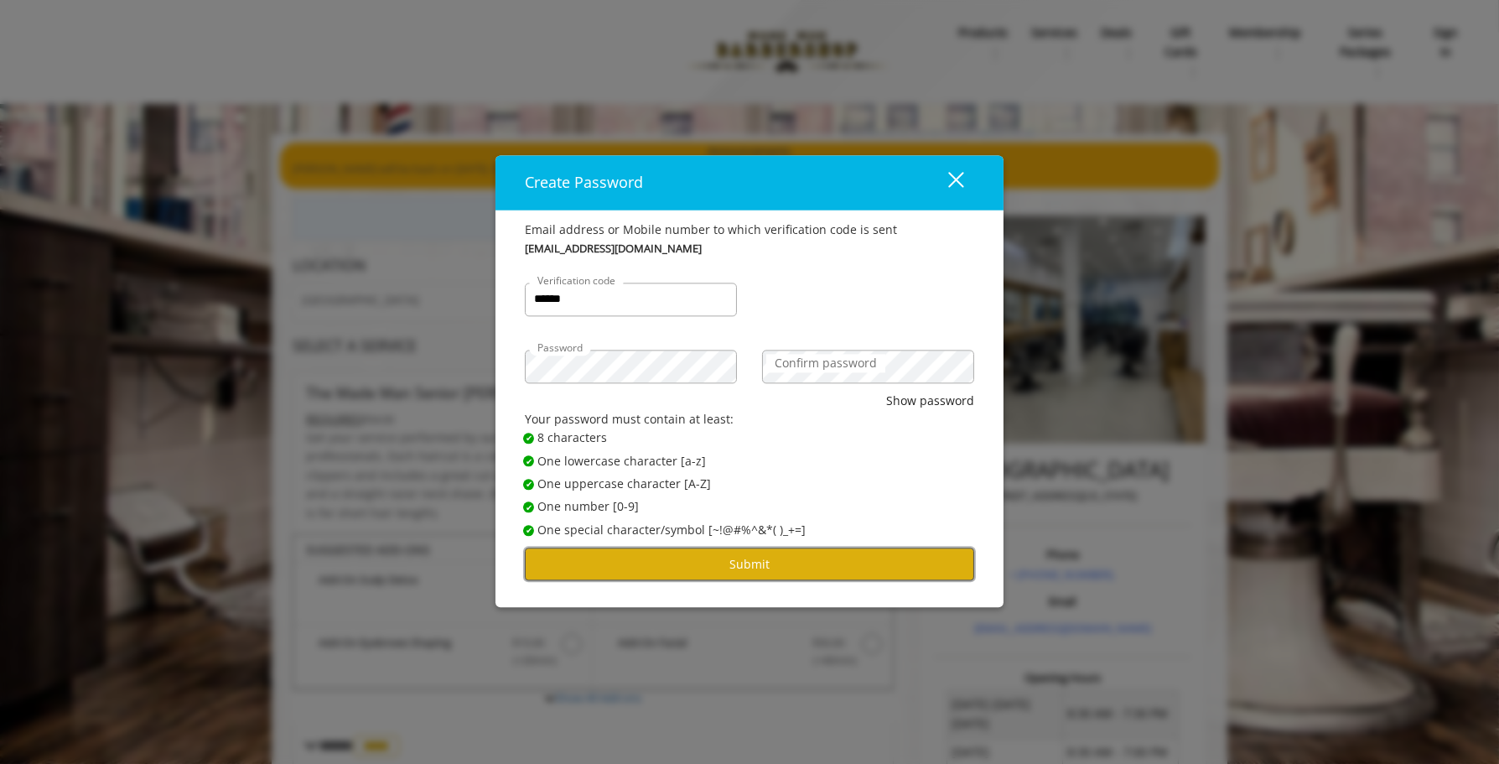
click at [653, 567] on button "Submit" at bounding box center [749, 564] width 449 height 33
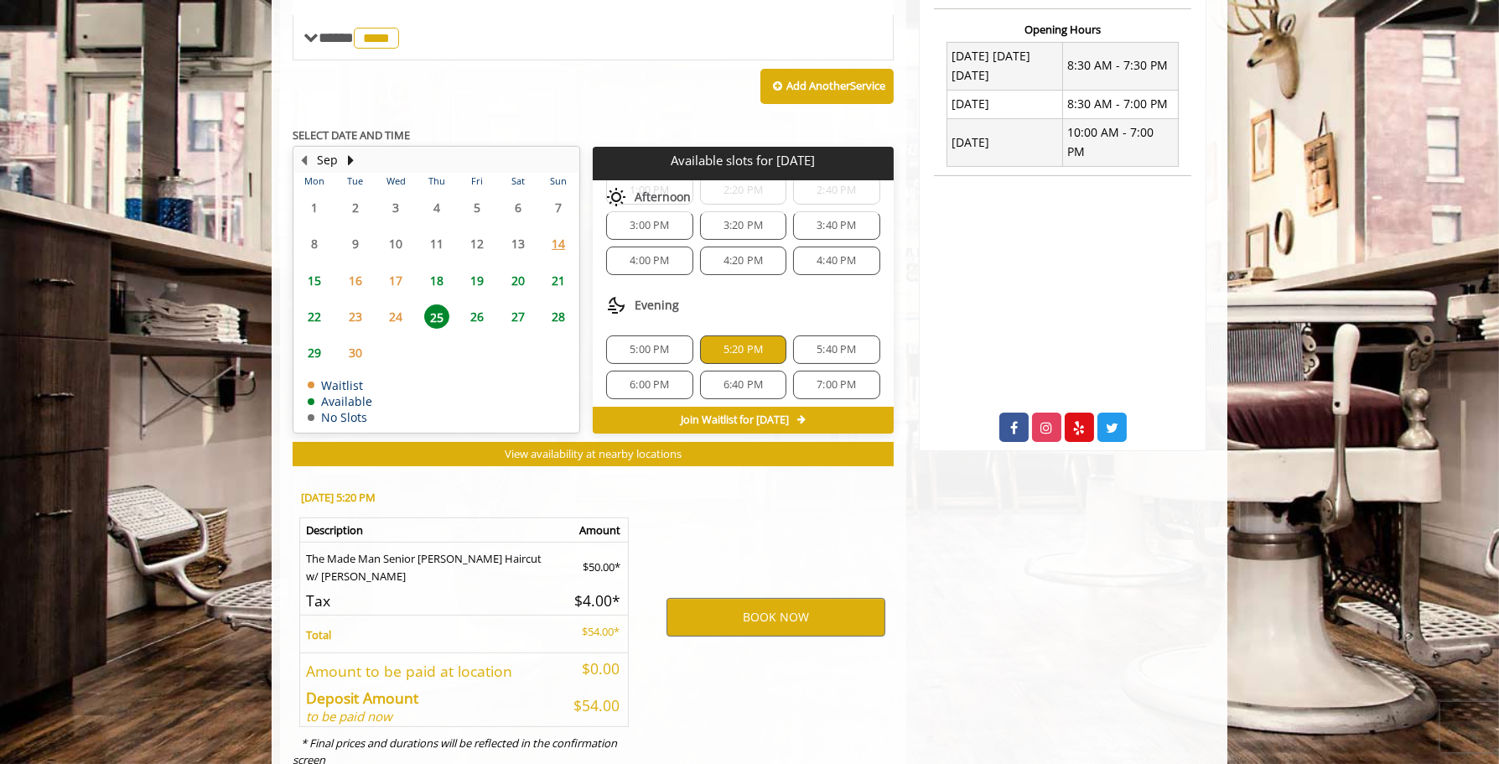
scroll to position [697, 0]
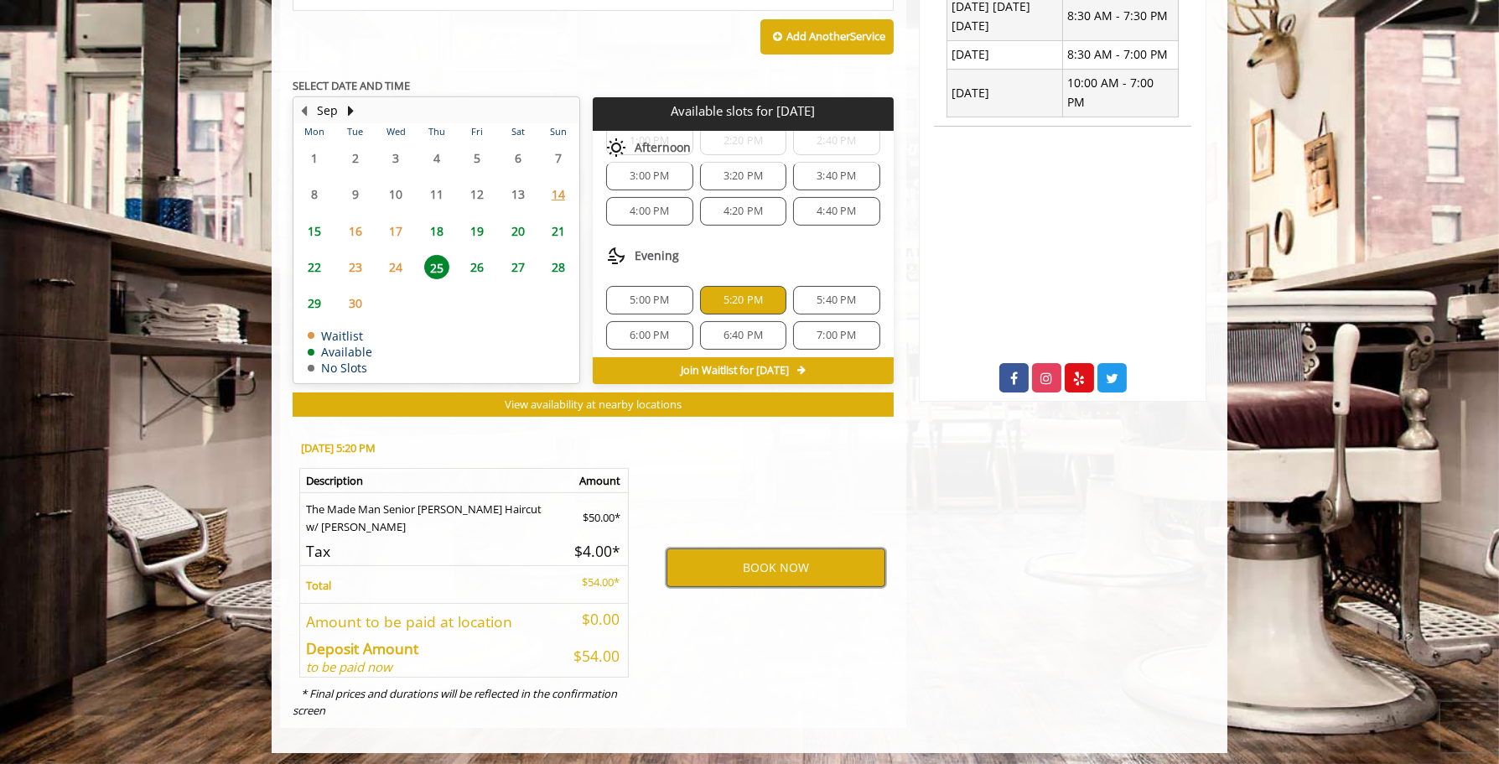
click at [750, 552] on button "BOOK NOW" at bounding box center [775, 567] width 219 height 39
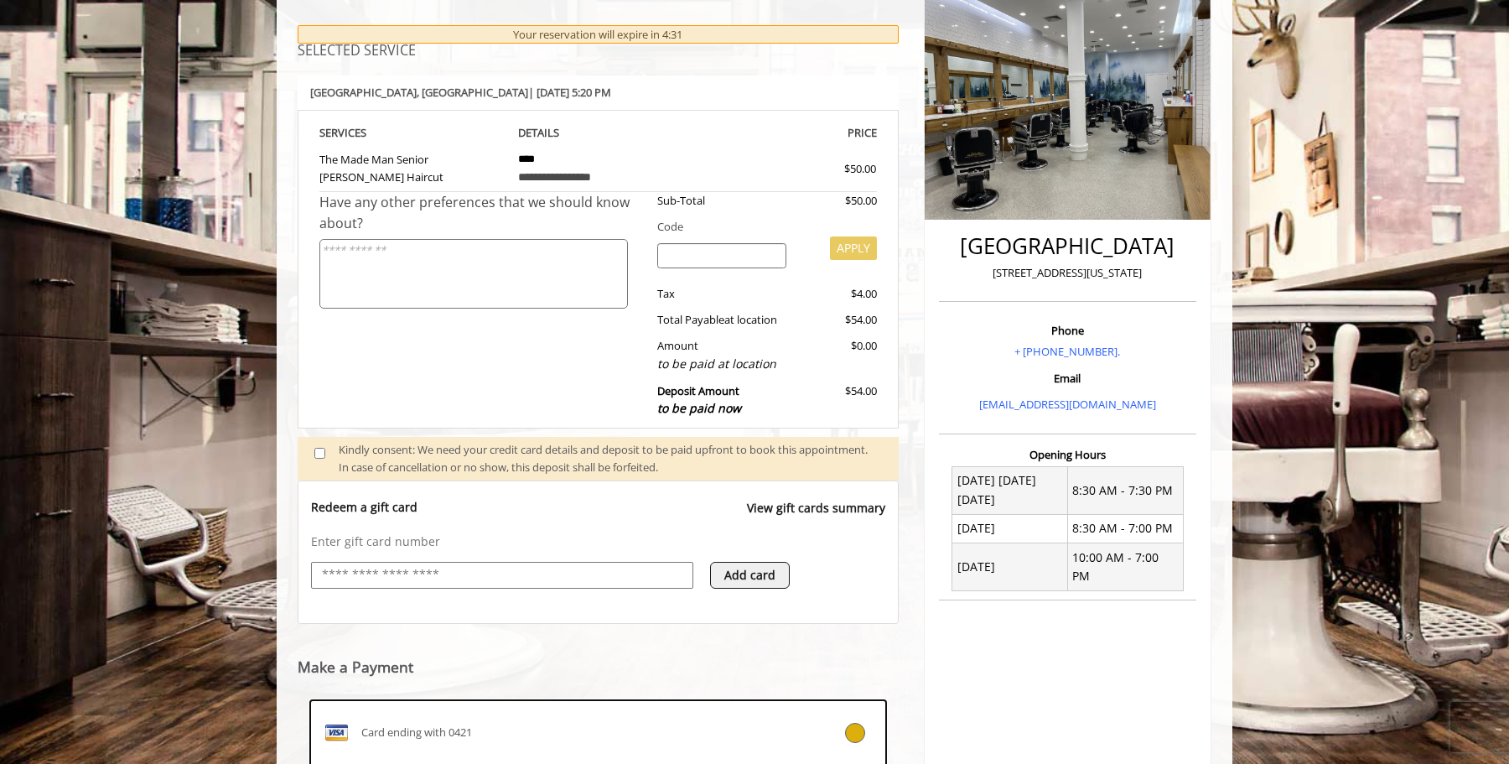
scroll to position [436, 0]
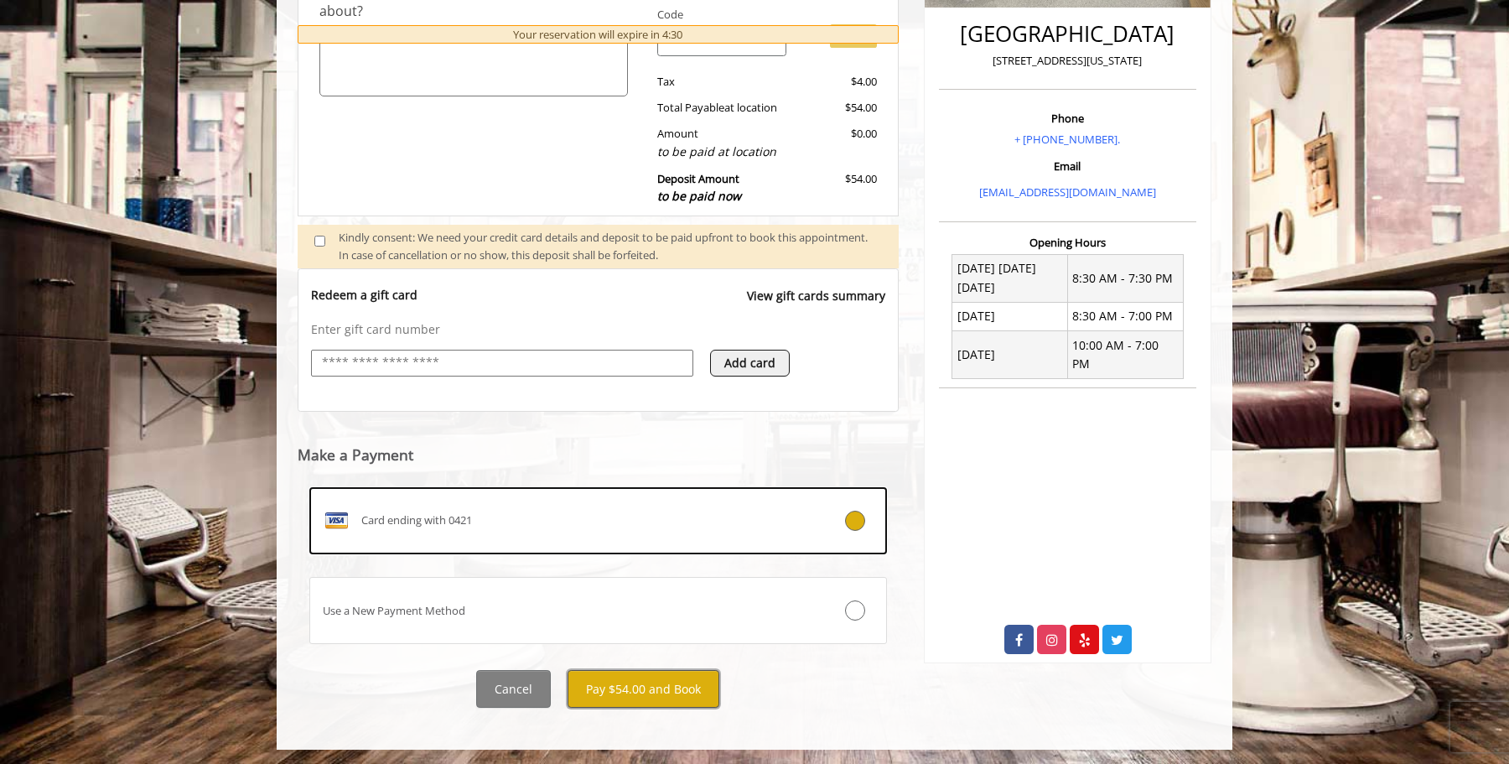
click at [635, 691] on button "Pay $54.00 and Book" at bounding box center [643, 689] width 152 height 38
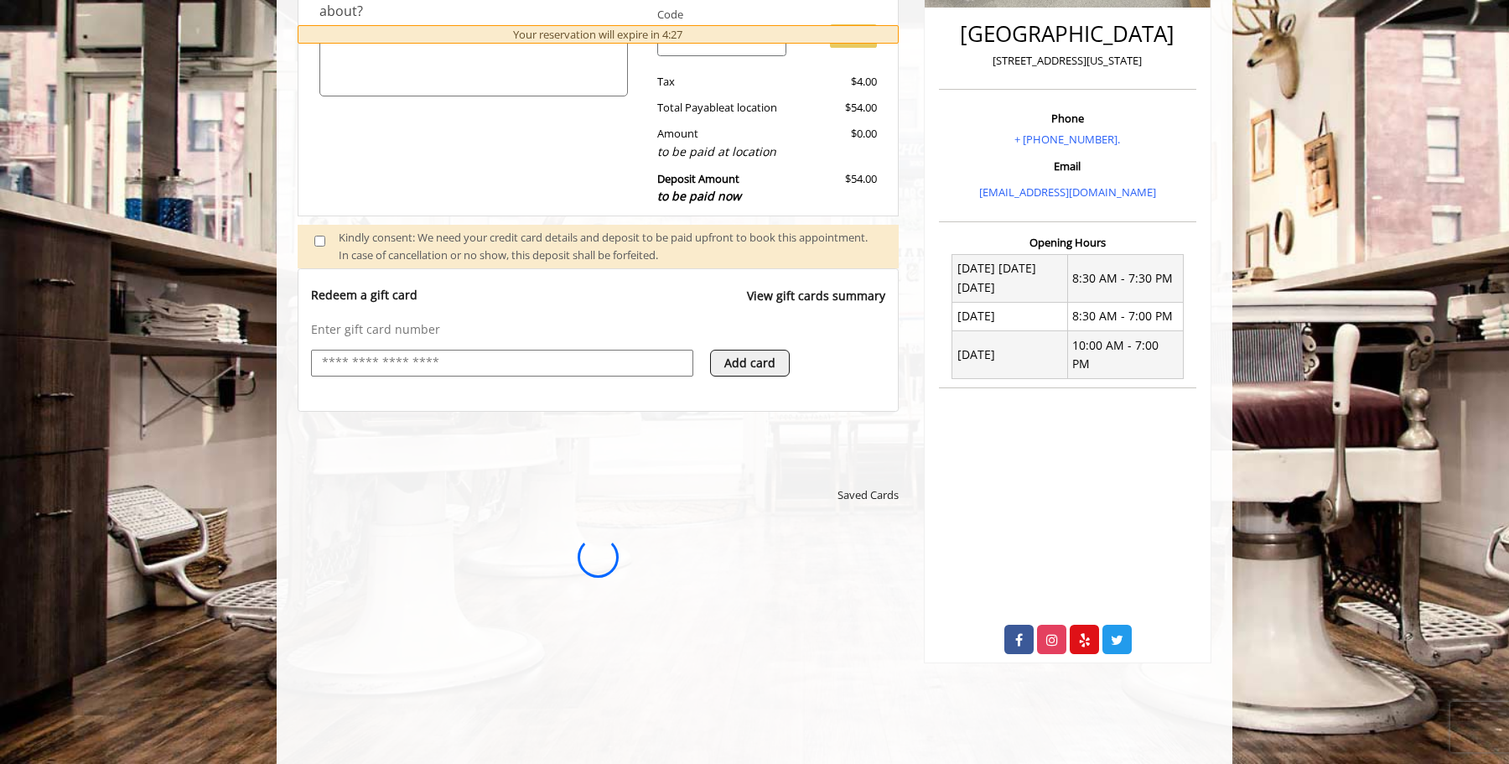
scroll to position [0, 0]
